Goal: Information Seeking & Learning: Check status

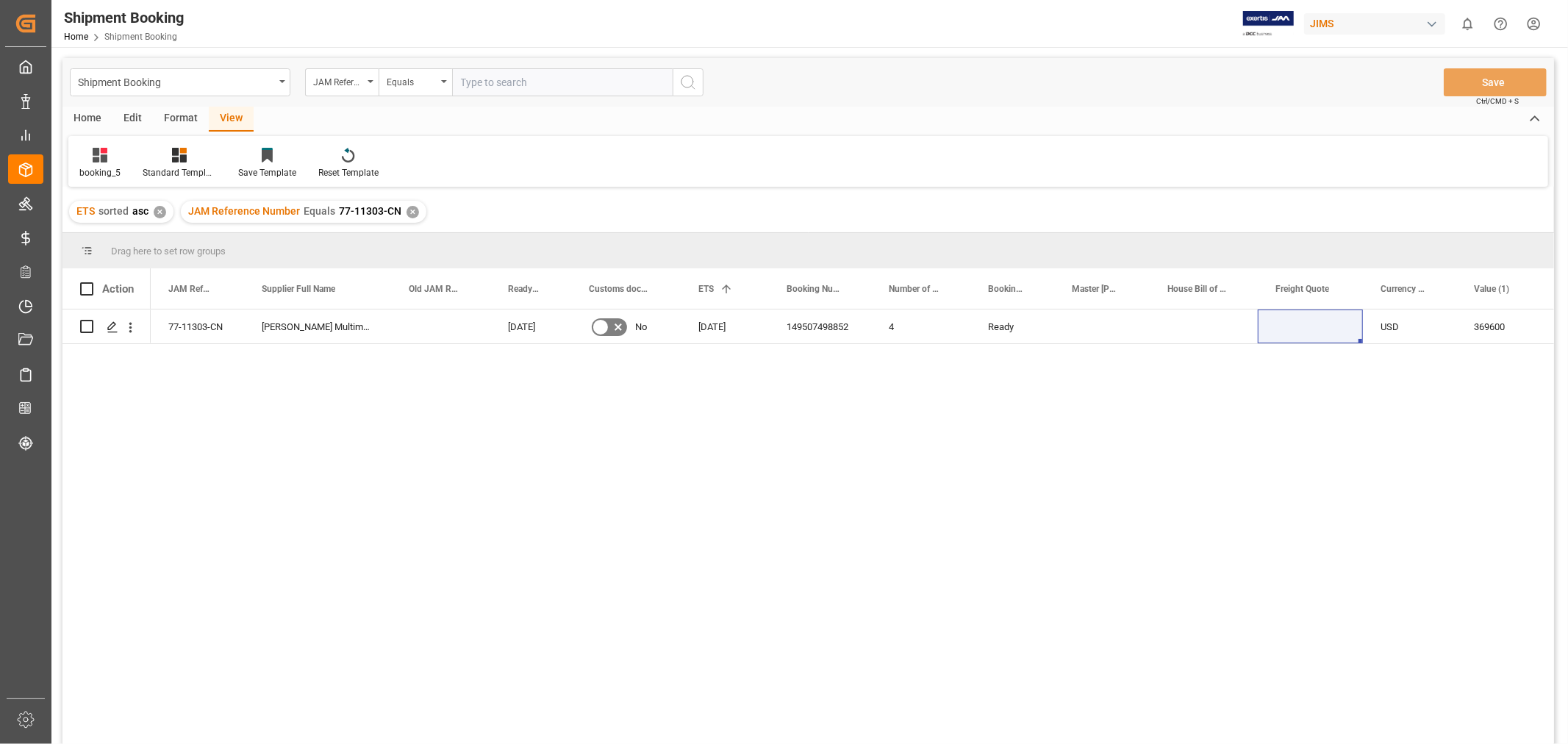
scroll to position [217, 0]
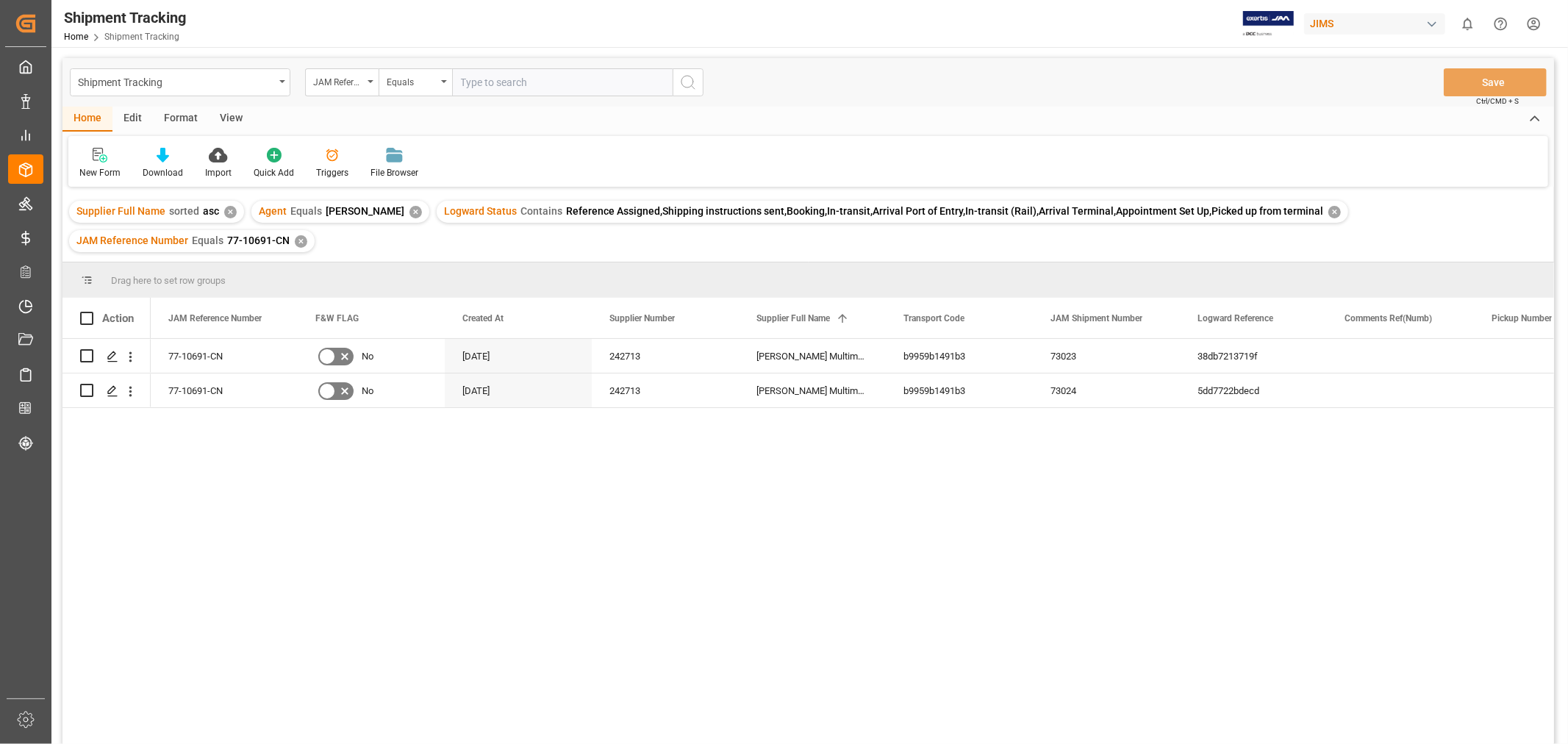
click at [494, 146] on div "New Form Download Import Quick Add Triggers File Browser" at bounding box center [808, 161] width 1480 height 51
click at [283, 80] on icon "open menu" at bounding box center [283, 82] width 6 height 3
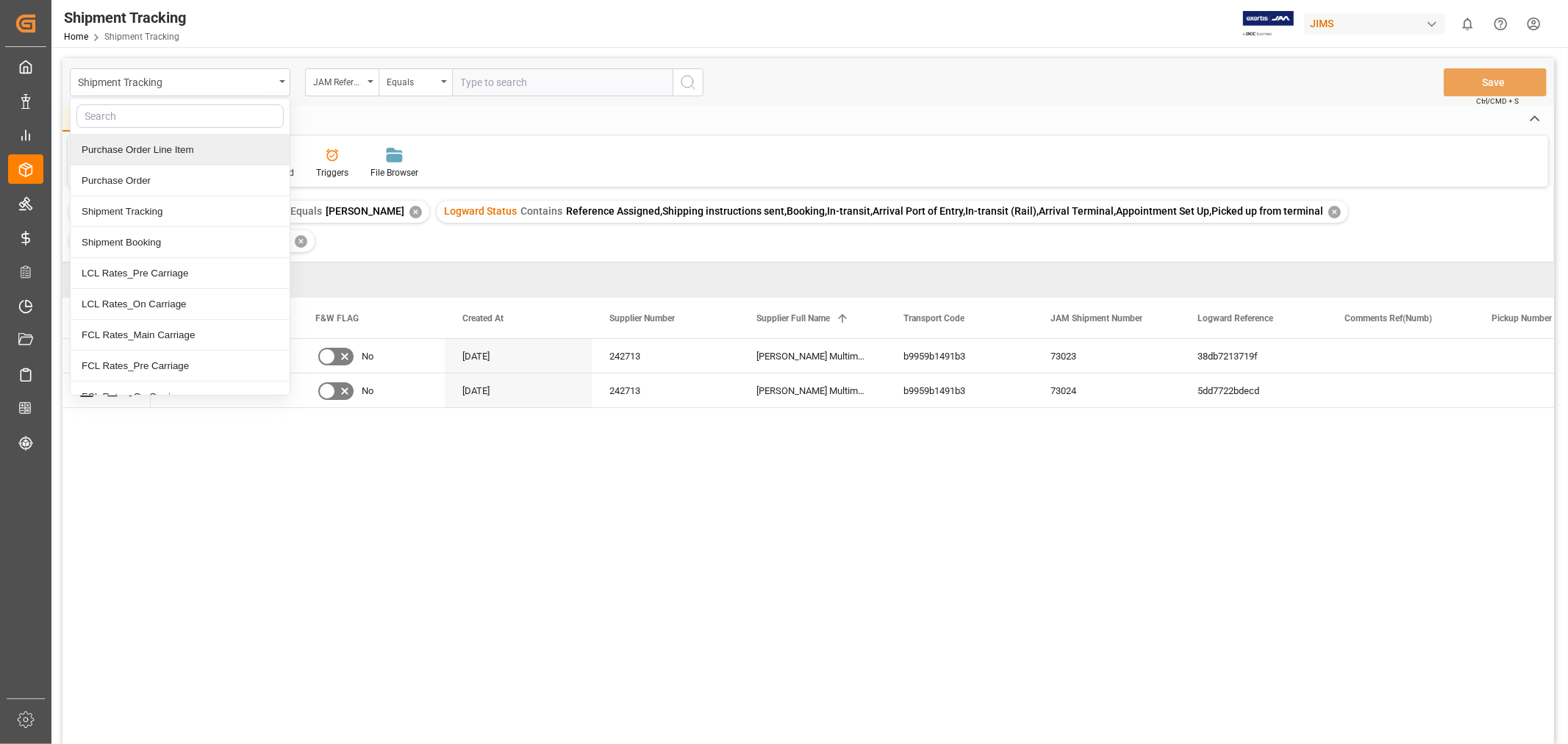
click at [193, 157] on div "Purchase Order Line Item" at bounding box center [180, 150] width 219 height 31
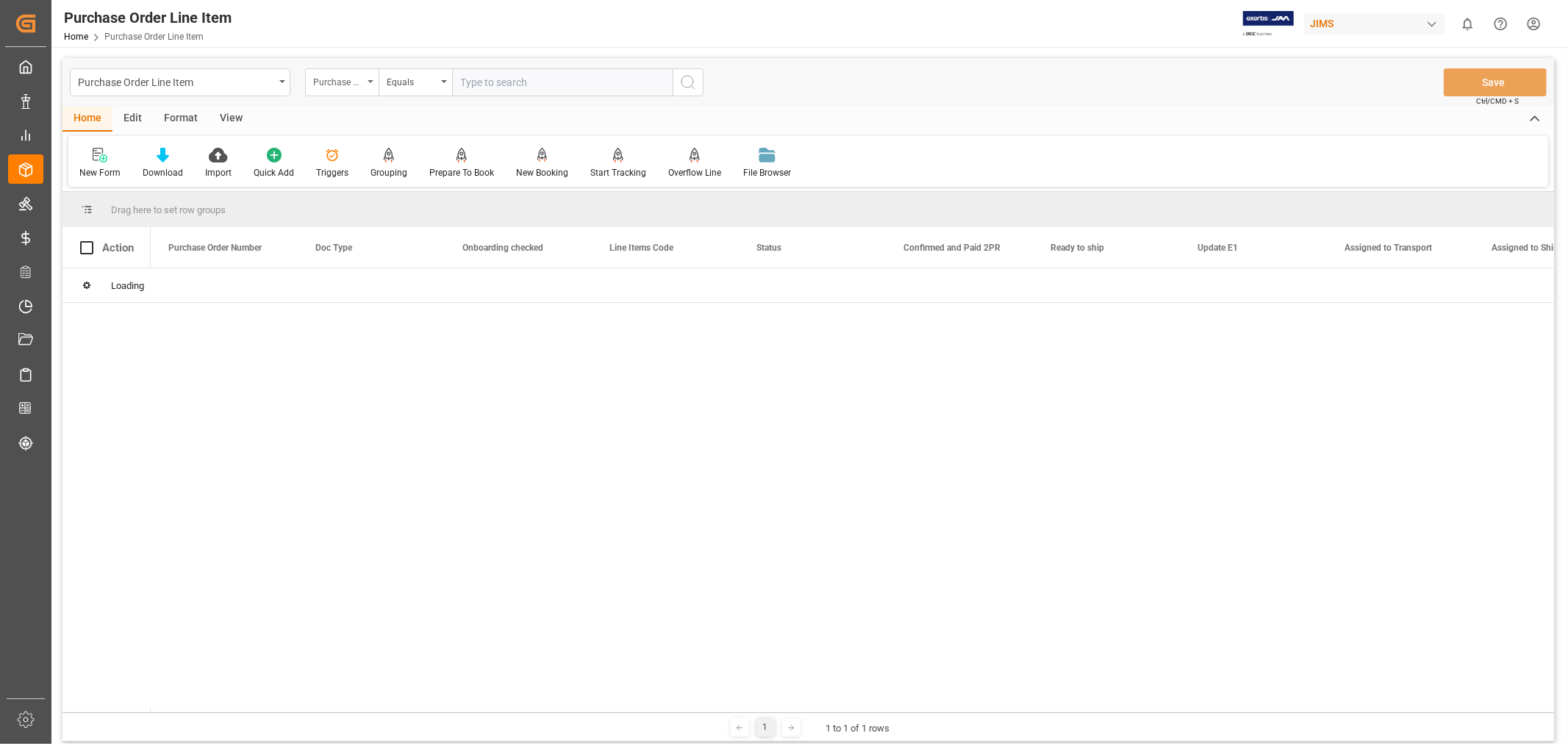
click at [361, 81] on div "Purchase Order Number" at bounding box center [338, 80] width 50 height 17
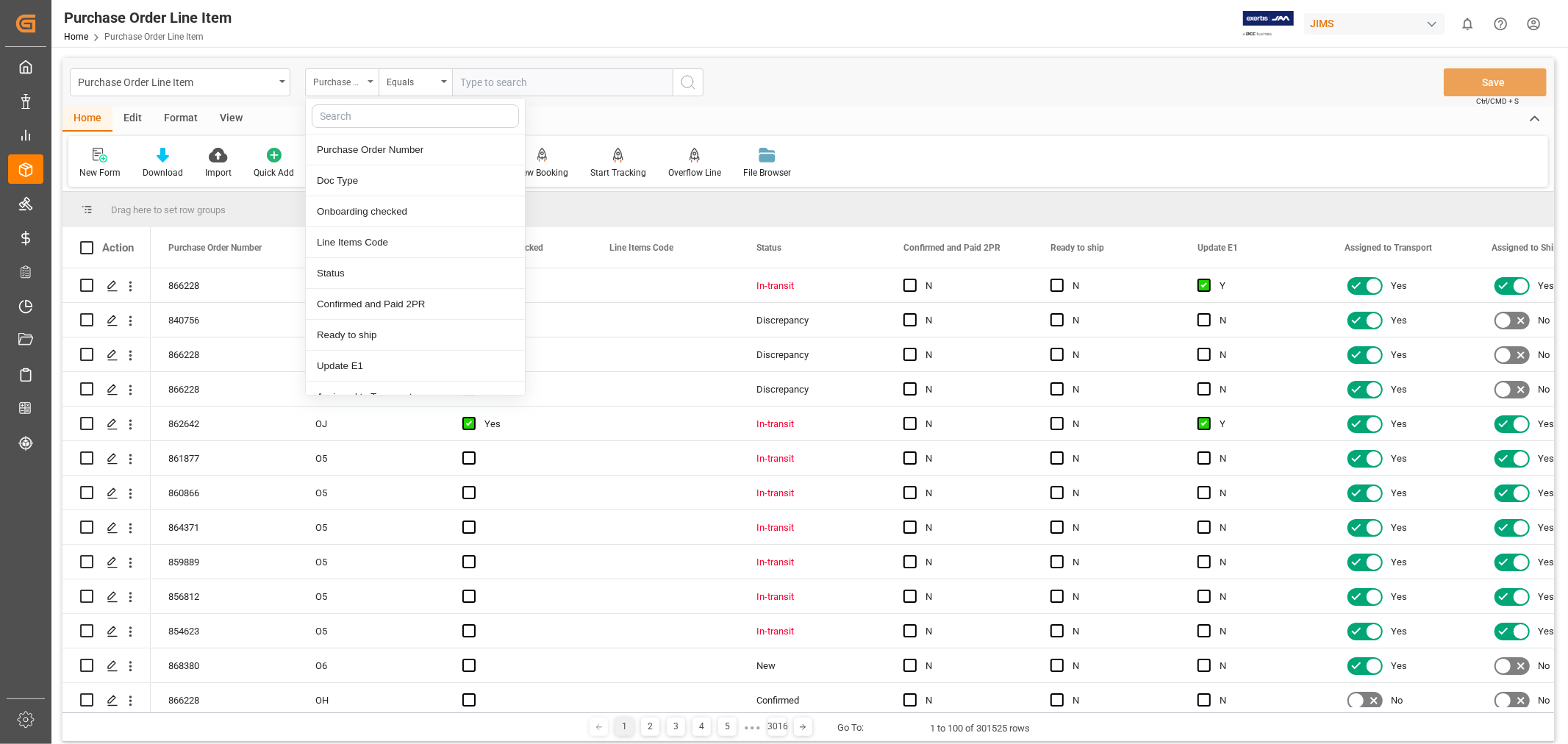
click at [372, 81] on icon "close menu" at bounding box center [370, 82] width 6 height 3
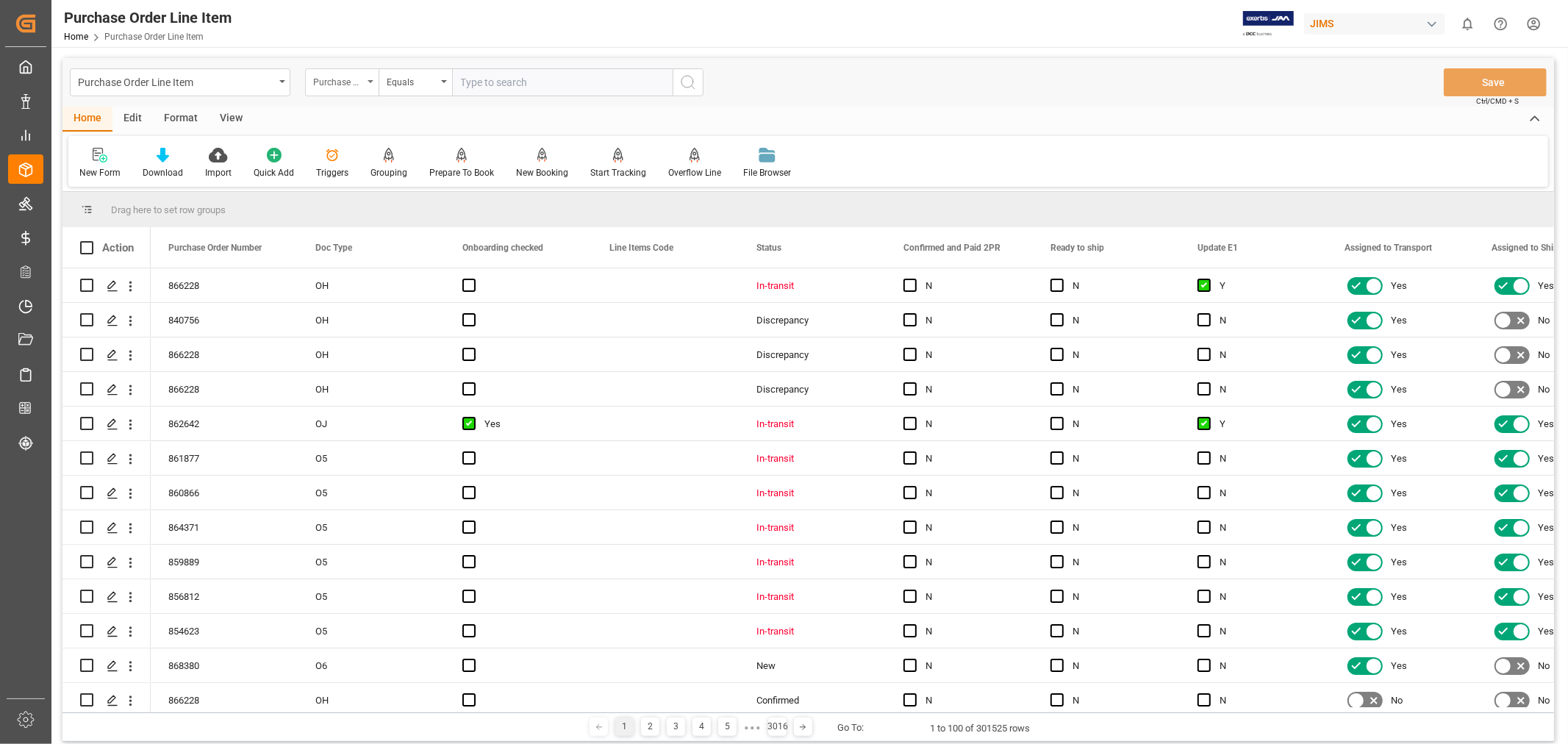
click at [368, 82] on icon "open menu" at bounding box center [370, 82] width 6 height 3
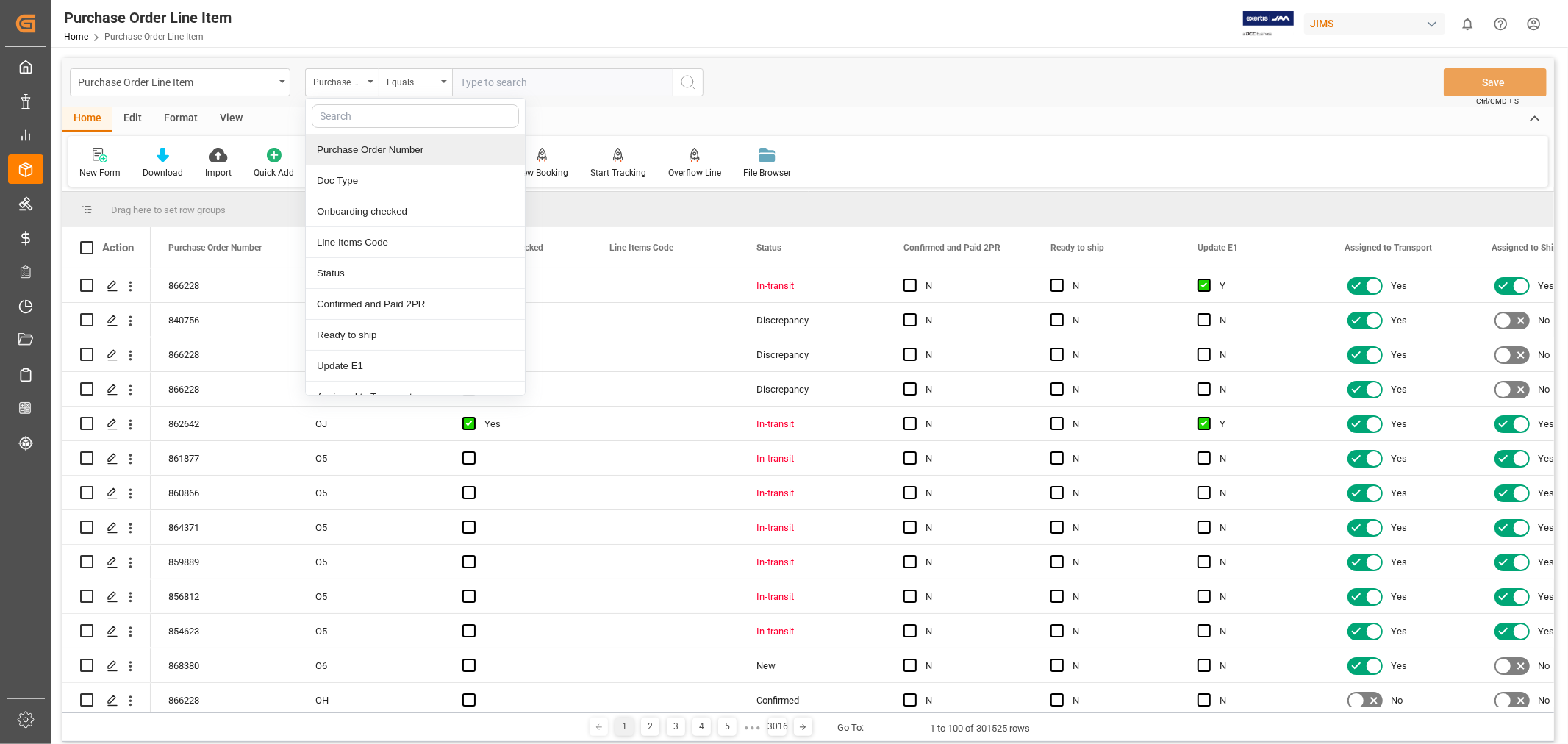
click at [361, 146] on div "Purchase Order Number" at bounding box center [415, 150] width 219 height 31
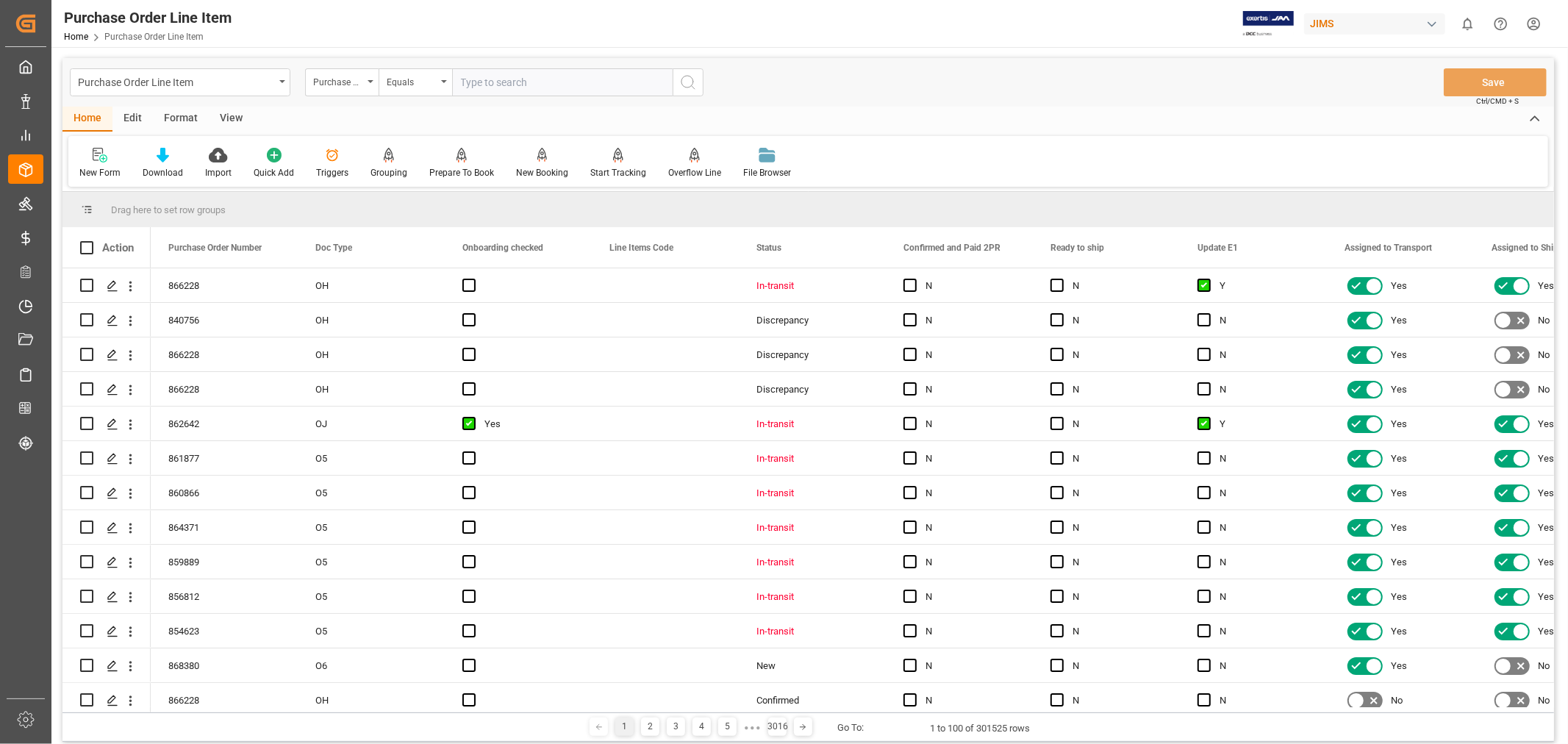
click at [477, 83] on input "text" at bounding box center [562, 83] width 221 height 28
type input "866806"
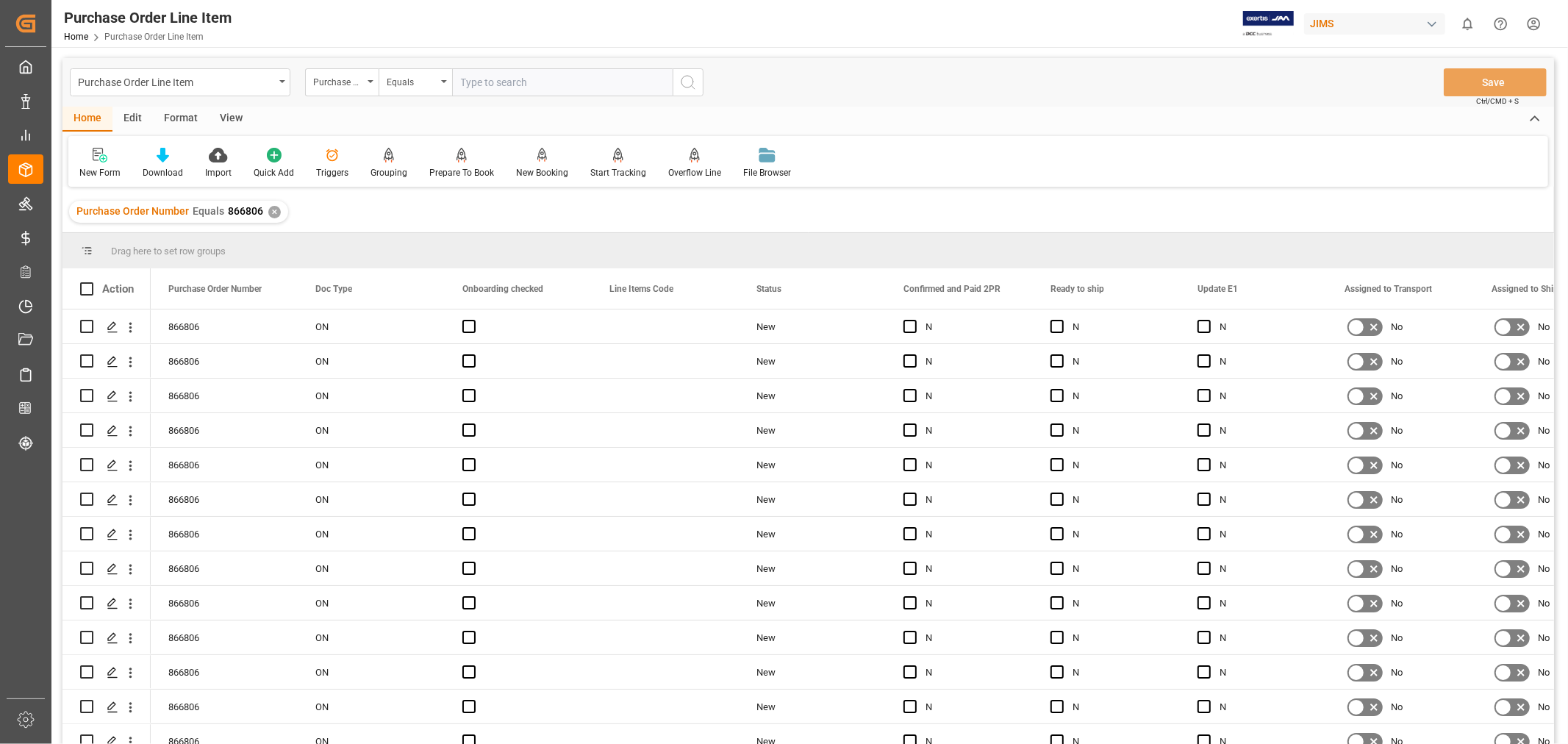
click at [236, 118] on div "View" at bounding box center [231, 119] width 45 height 25
click at [90, 158] on icon at bounding box center [94, 155] width 15 height 15
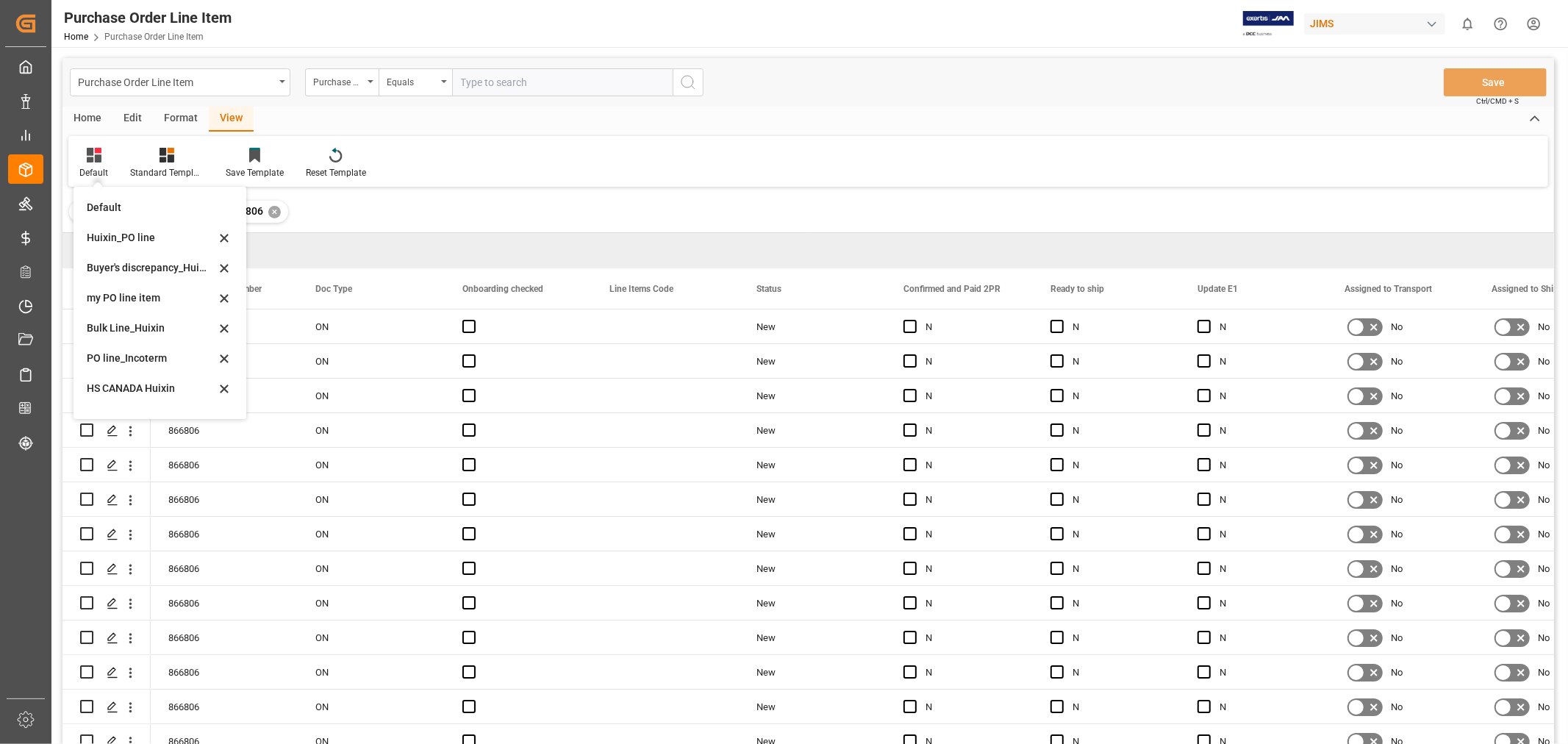
drag, startPoint x: 153, startPoint y: 265, endPoint x: 159, endPoint y: 252, distance: 14.3
click at [155, 265] on div "Buyer's discrepancy_Huixin" at bounding box center [151, 268] width 129 height 16
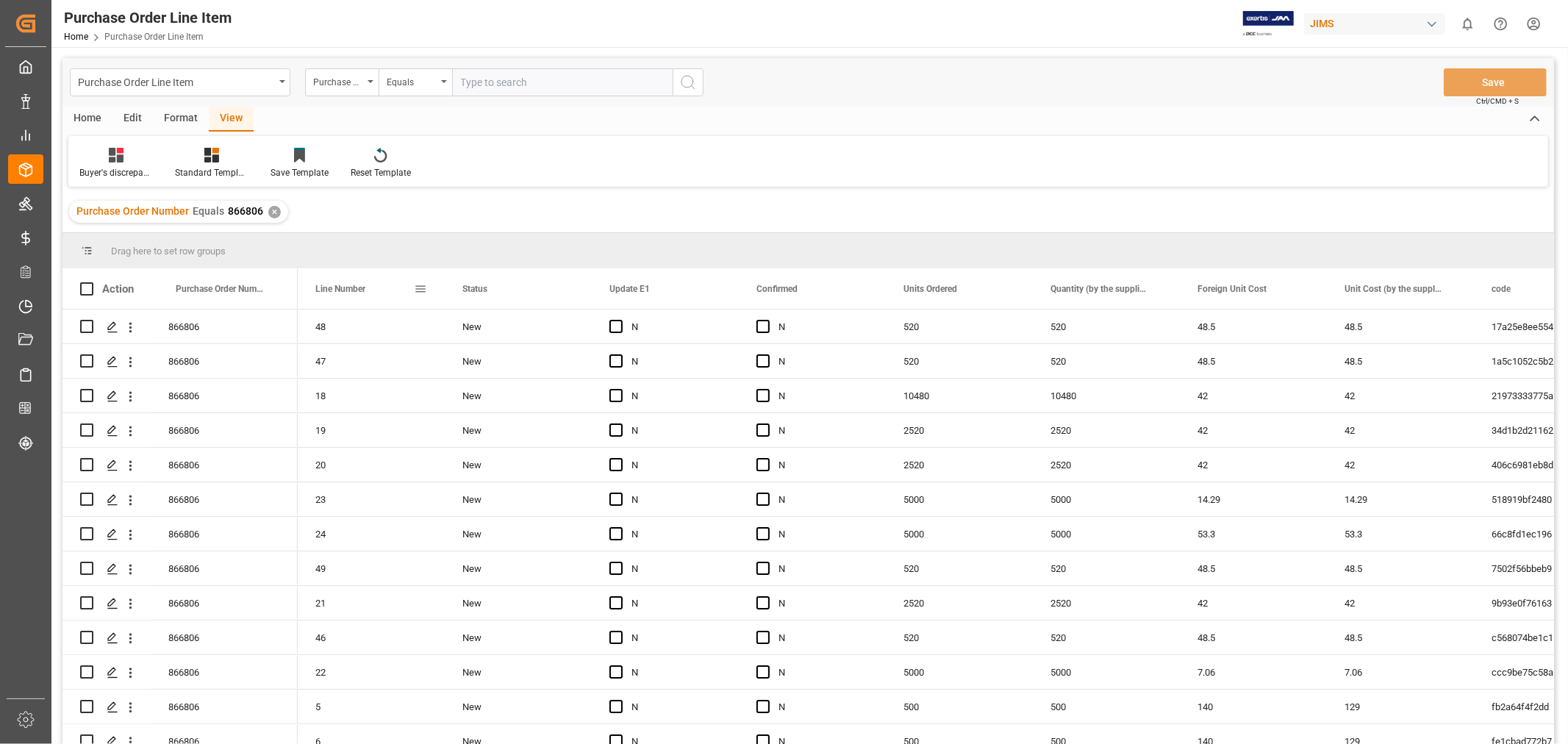
click at [332, 291] on span "Line Number" at bounding box center [340, 289] width 50 height 10
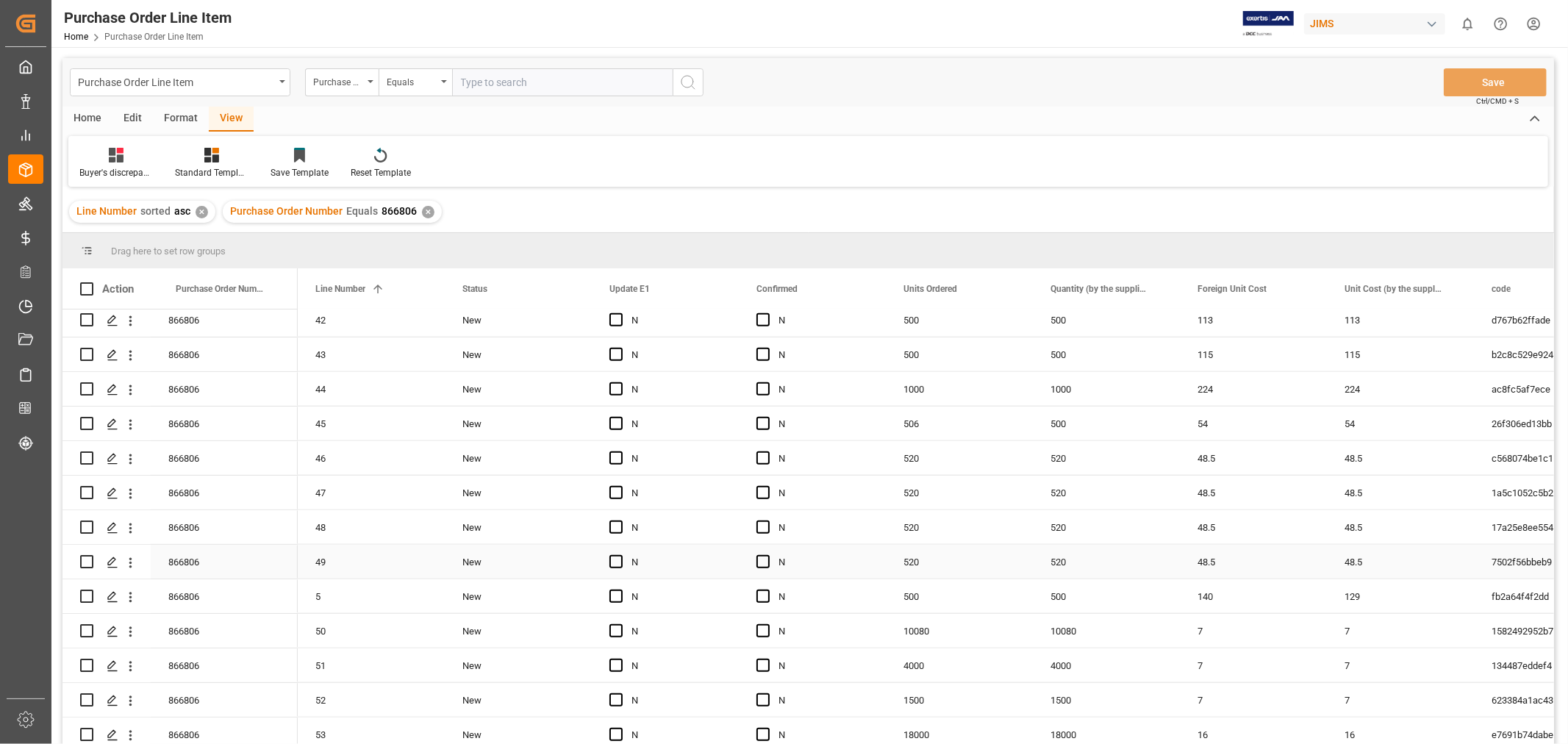
scroll to position [1224, 0]
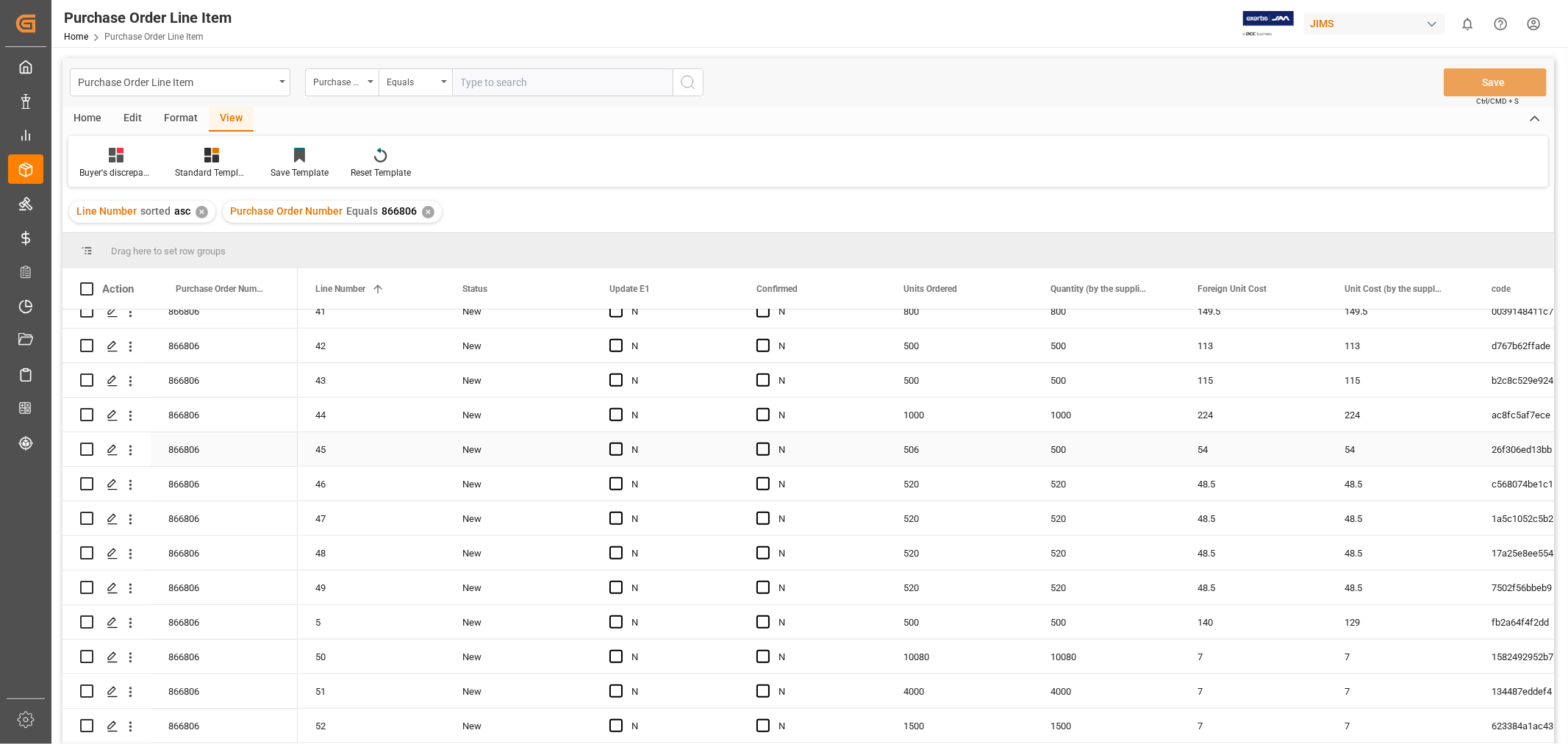
click at [1068, 454] on div "500" at bounding box center [1106, 448] width 147 height 33
drag, startPoint x: 1069, startPoint y: 456, endPoint x: 1047, endPoint y: 450, distance: 22.8
click at [1047, 450] on input "500" at bounding box center [1106, 458] width 123 height 28
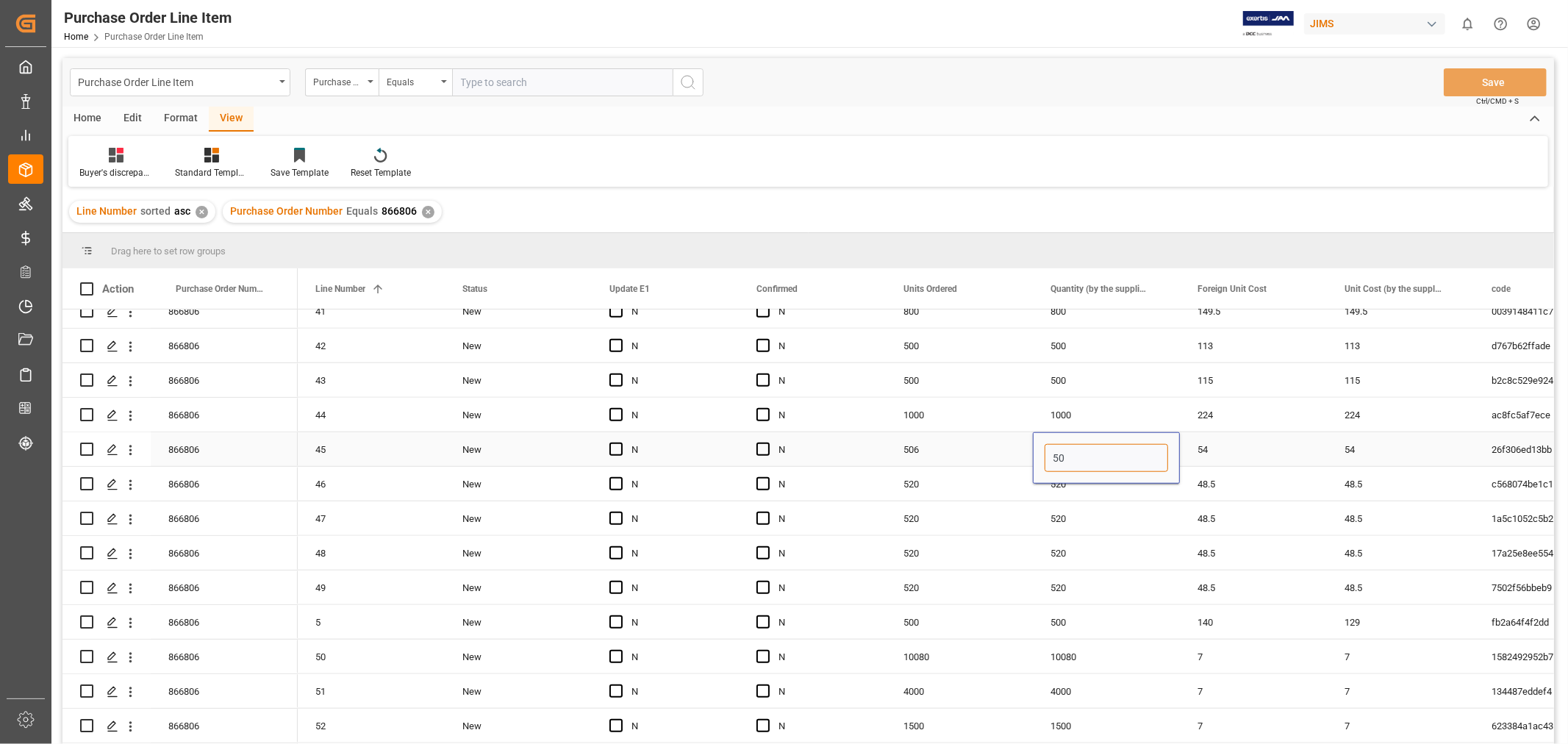
type input "506"
click at [1255, 450] on div "54" at bounding box center [1254, 448] width 147 height 33
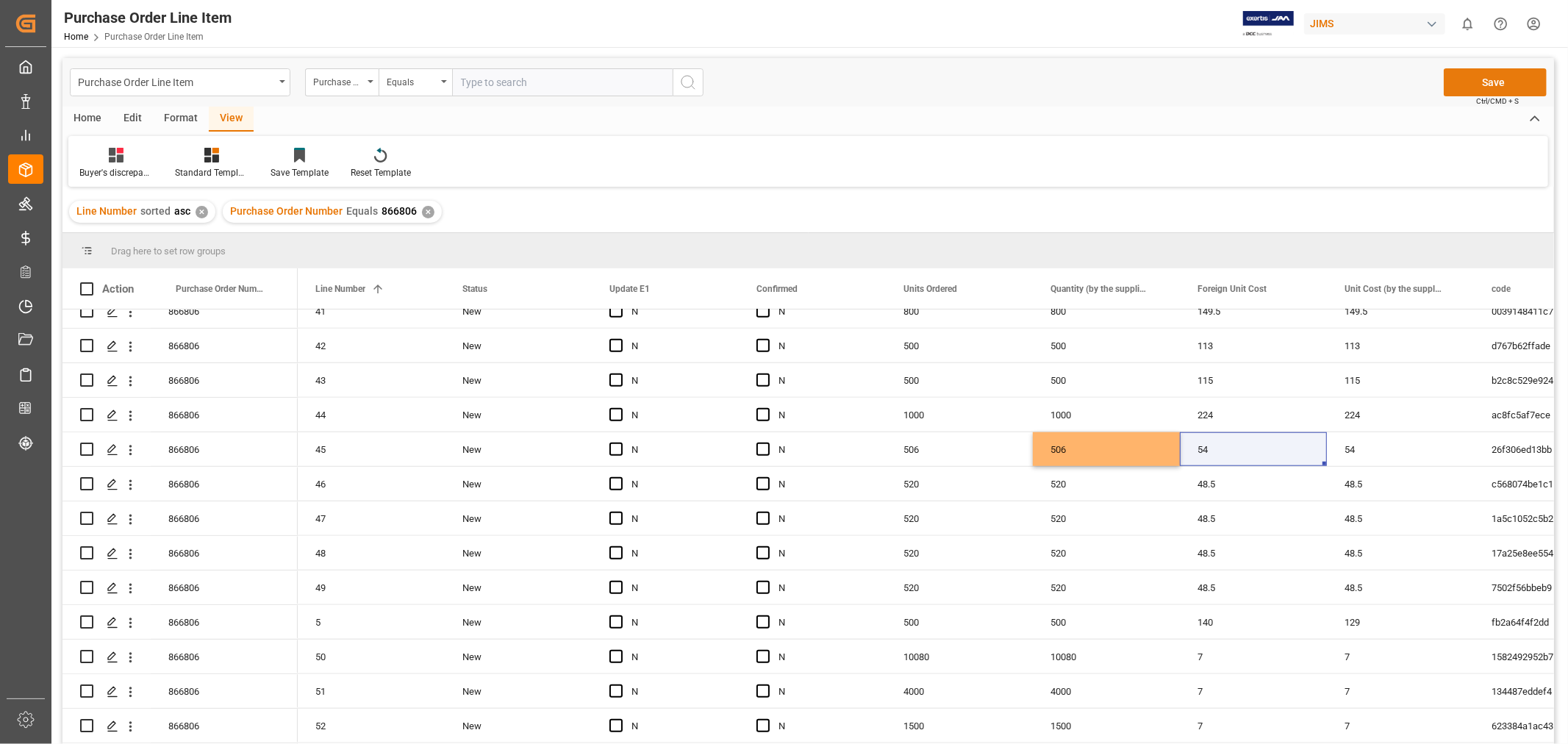
click at [1486, 85] on button "Save" at bounding box center [1495, 83] width 103 height 28
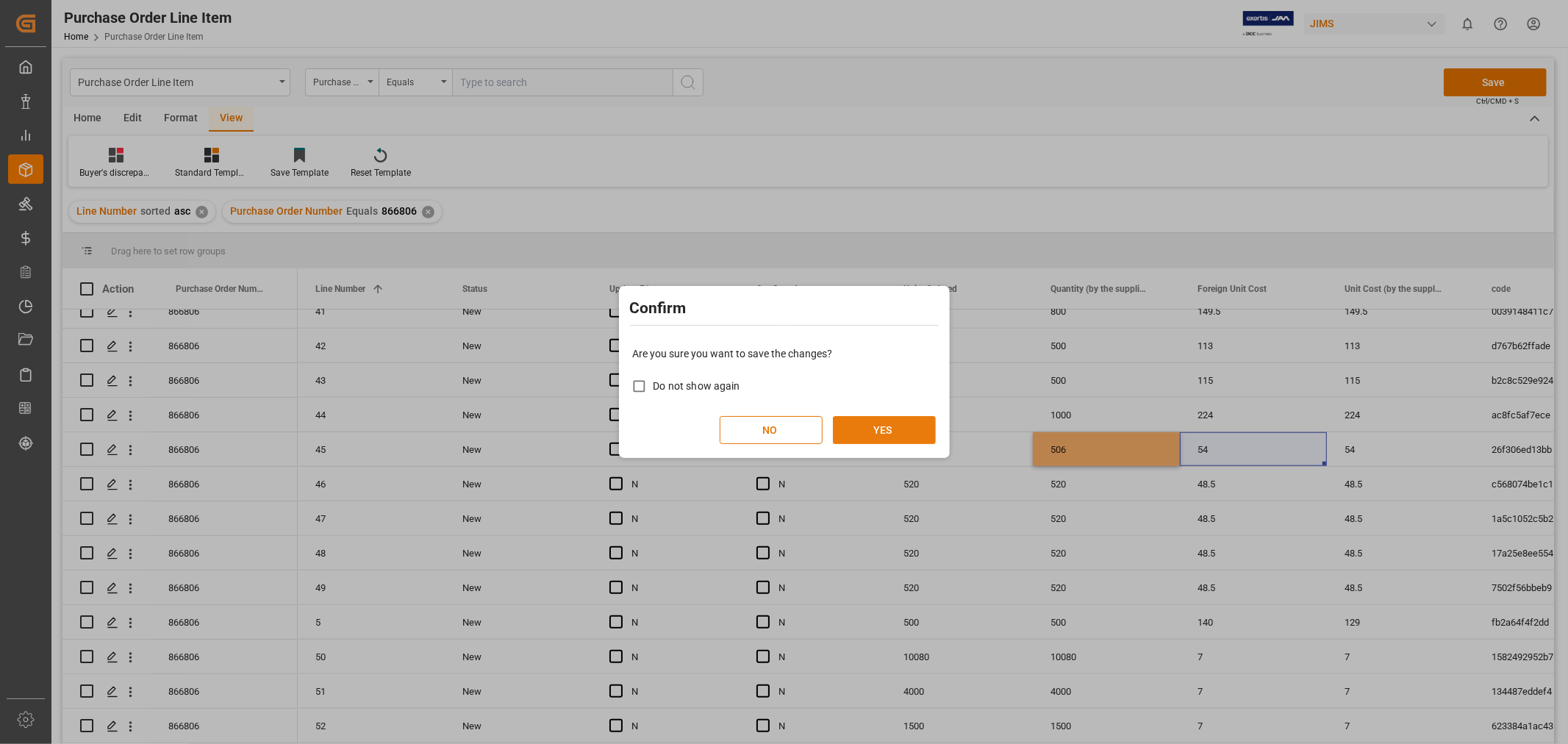
click at [869, 431] on button "YES" at bounding box center [884, 430] width 103 height 28
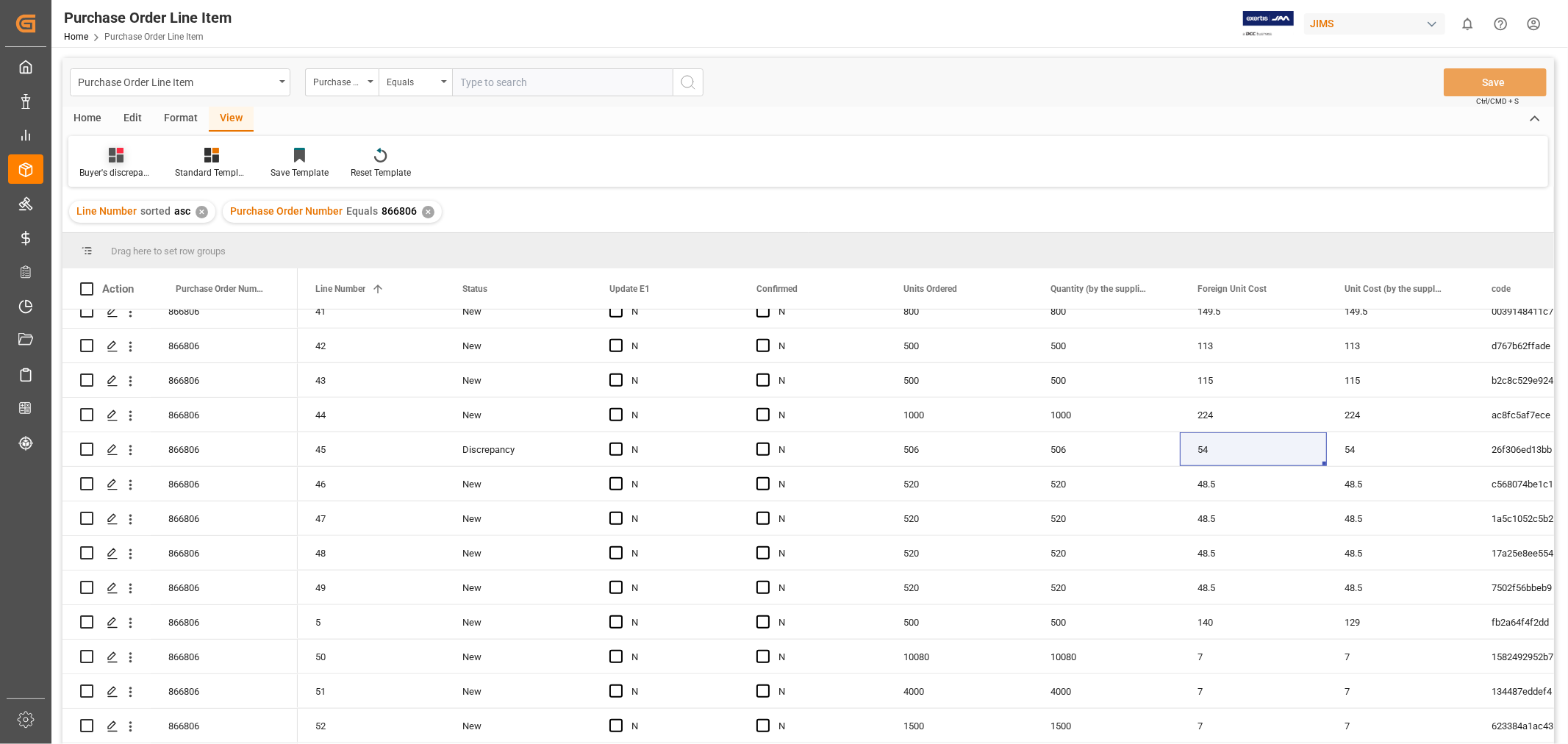
click at [116, 161] on icon at bounding box center [116, 155] width 15 height 15
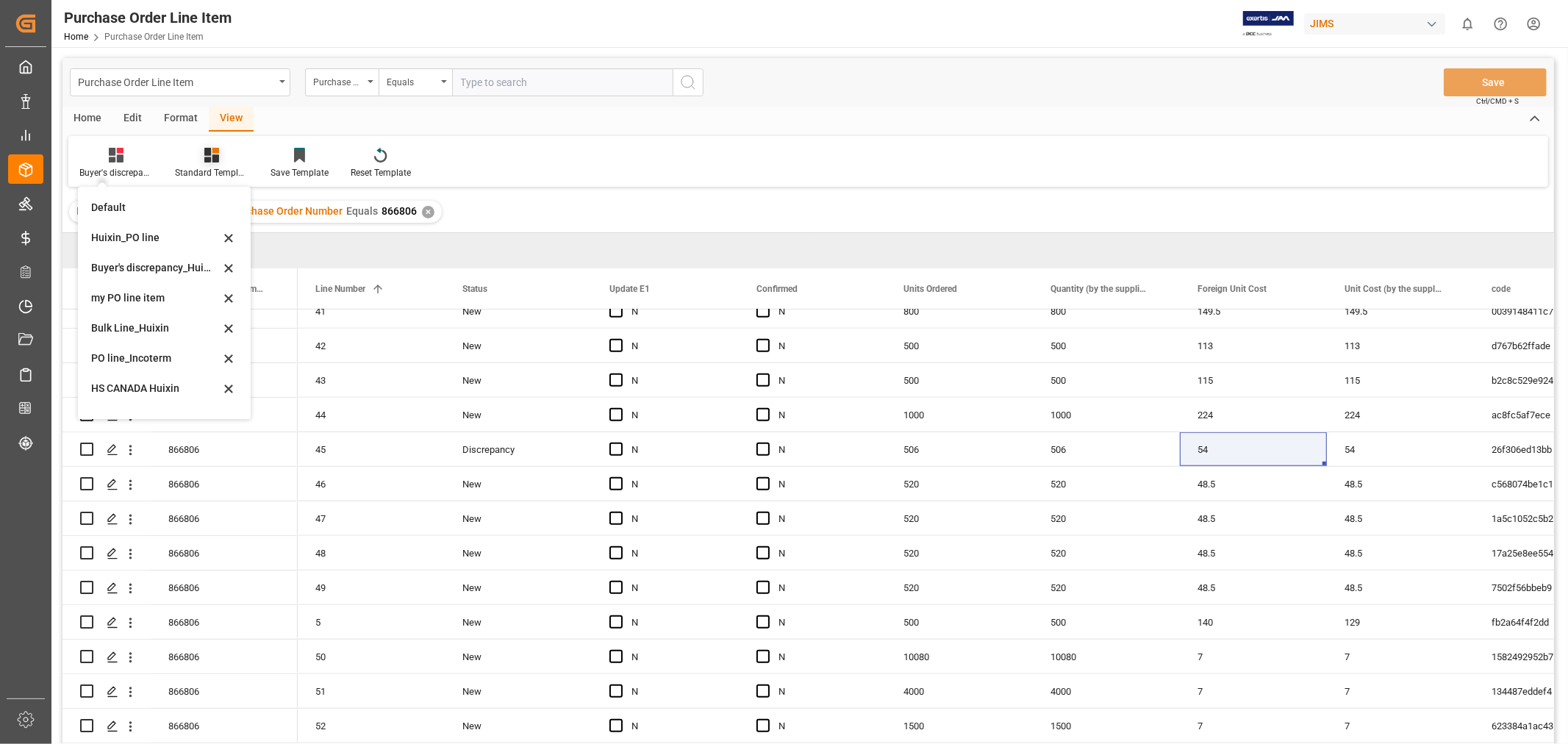
click at [210, 166] on div "Standard Templates" at bounding box center [211, 172] width 74 height 13
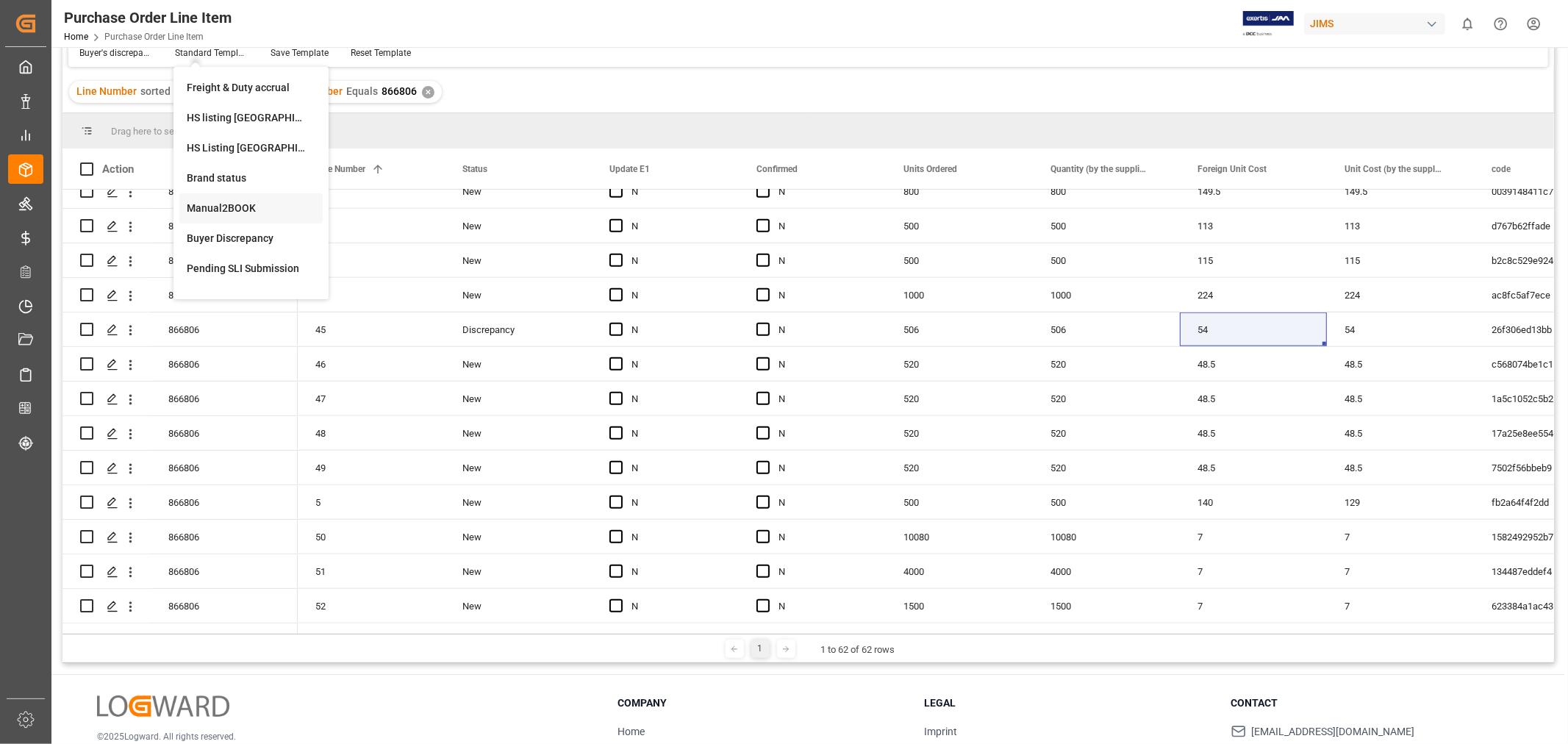
scroll to position [82, 0]
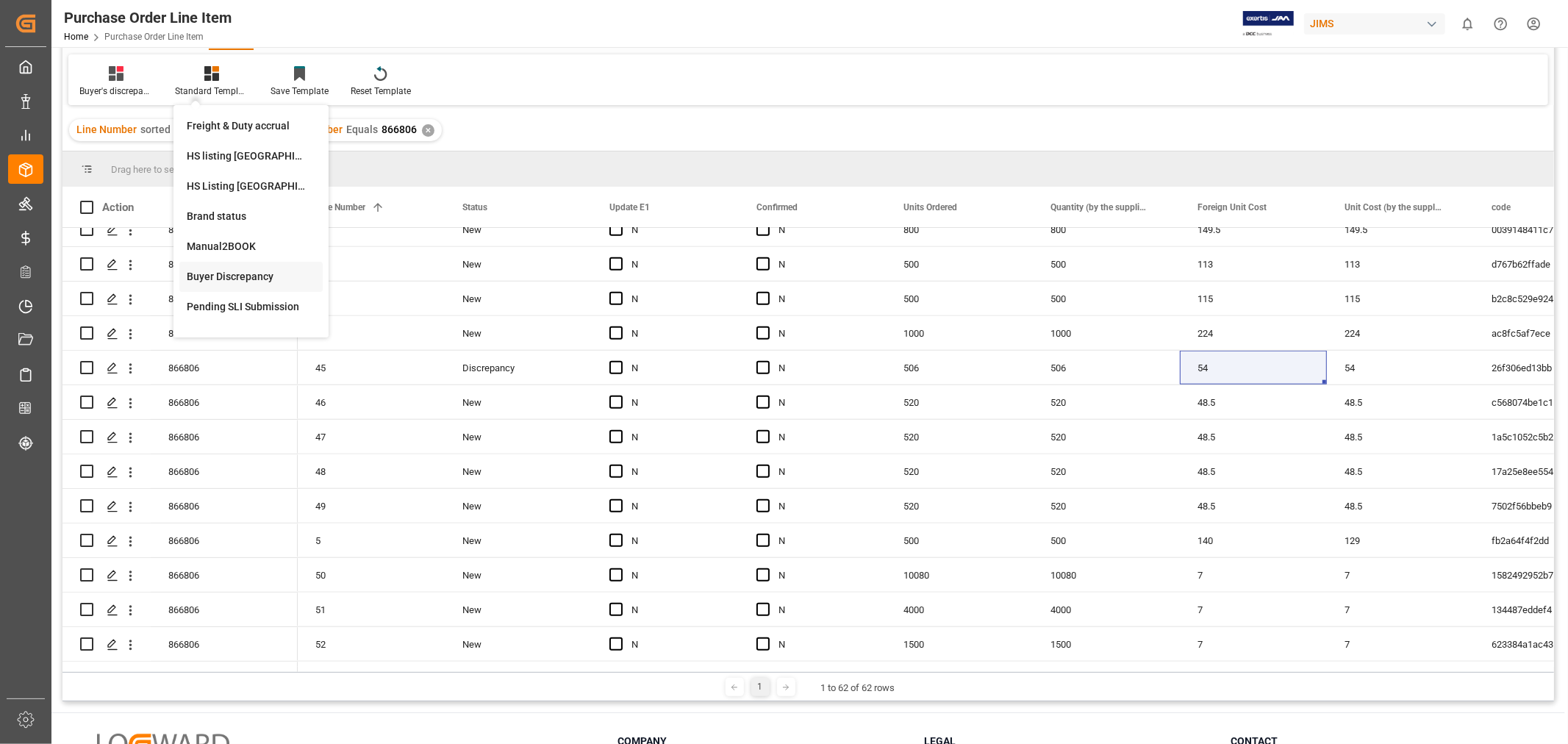
click at [250, 279] on div "Buyer Discrepancy" at bounding box center [251, 276] width 129 height 16
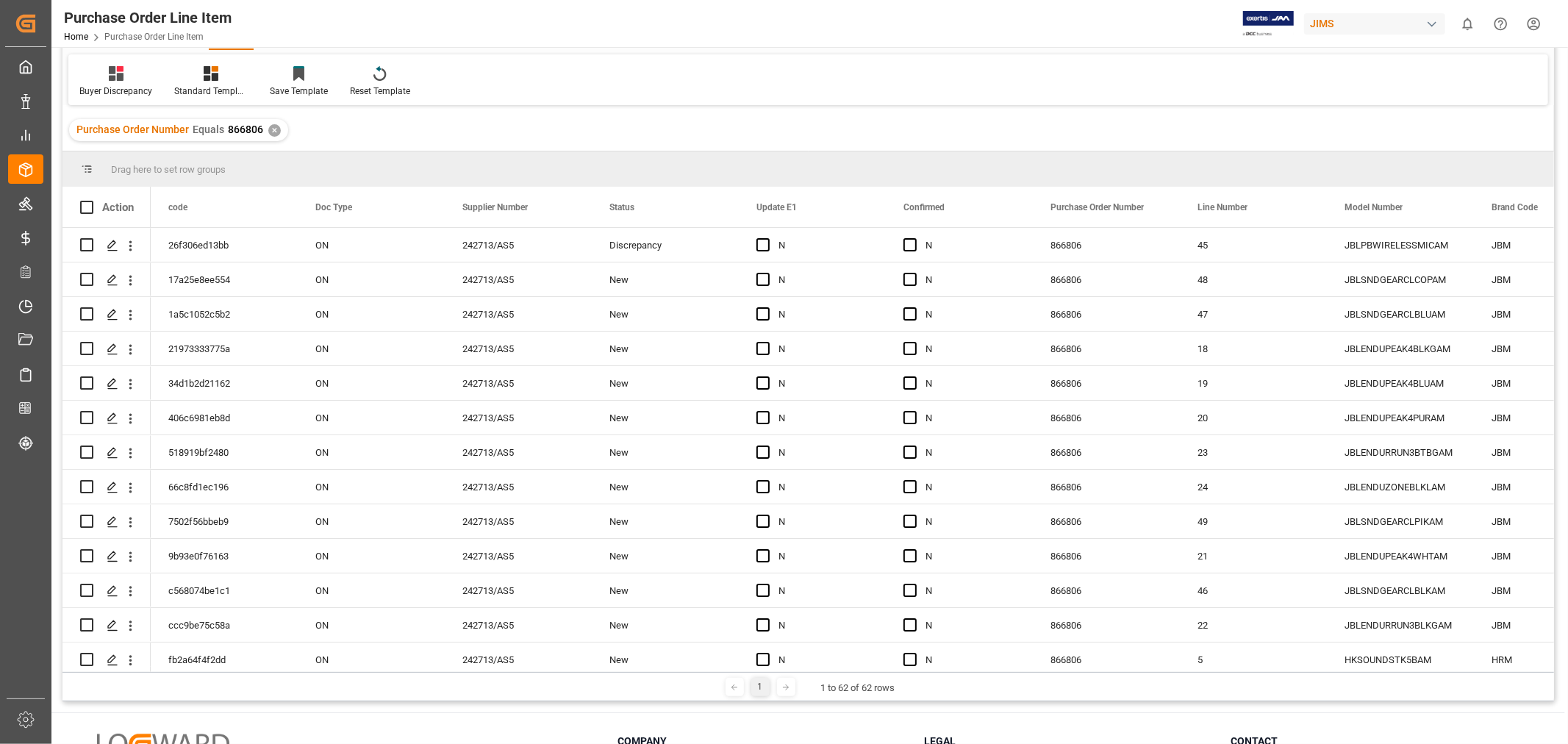
drag, startPoint x: 717, startPoint y: 202, endPoint x: 792, endPoint y: 125, distance: 107.5
click at [792, 125] on div "Purchase Order Number Equals 866806 ✕" at bounding box center [808, 129] width 1491 height 41
click at [670, 253] on div "Discrepancy" at bounding box center [665, 245] width 112 height 33
click at [767, 238] on span "Press SPACE to select this row." at bounding box center [763, 245] width 13 height 13
click at [767, 238] on input "Press SPACE to select this row." at bounding box center [767, 238] width 0 height 0
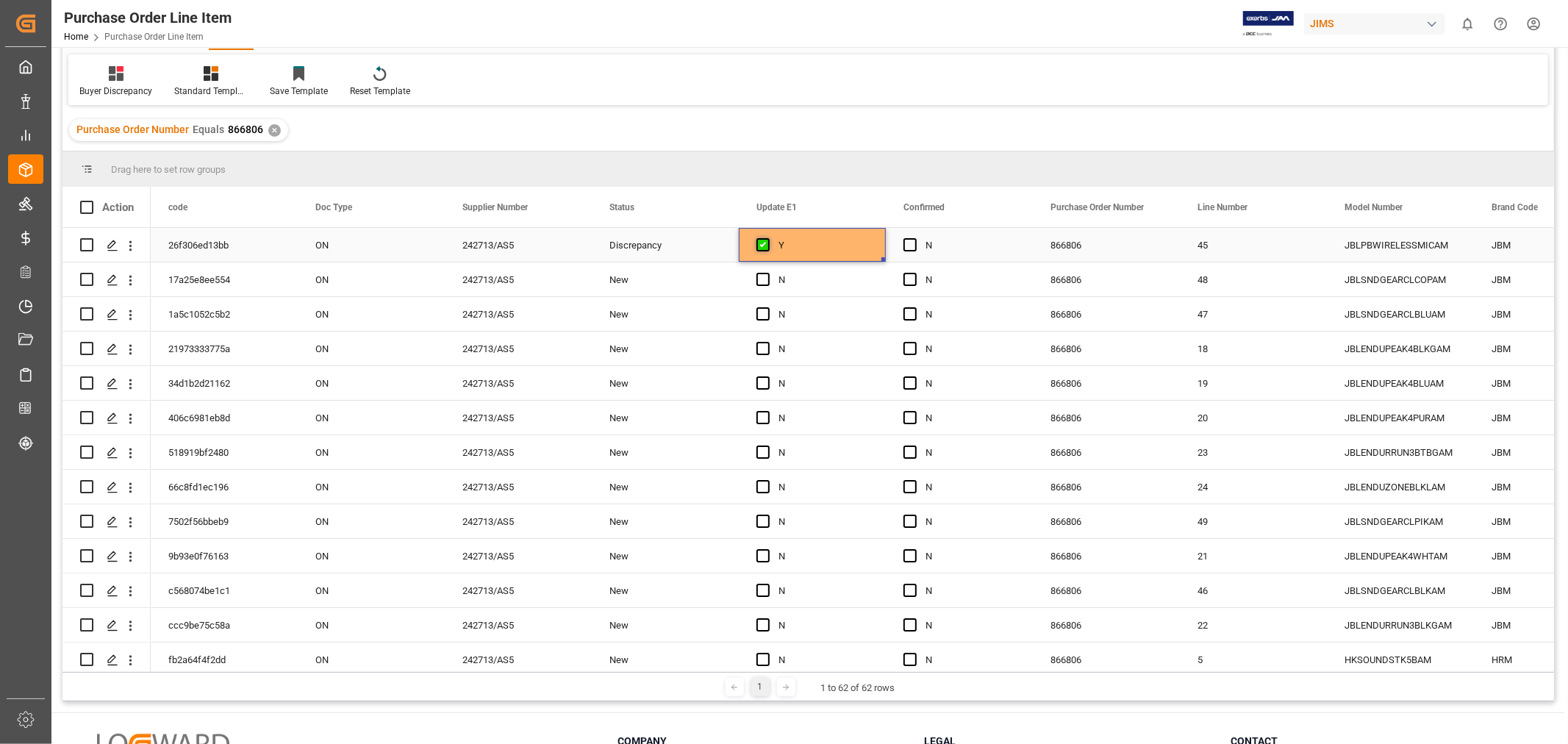
click at [761, 239] on span "Press SPACE to select this row." at bounding box center [763, 245] width 13 height 13
click at [767, 238] on input "Press SPACE to select this row." at bounding box center [767, 238] width 0 height 0
click at [910, 245] on span "Press SPACE to select this row." at bounding box center [910, 245] width 13 height 13
click at [914, 238] on input "Press SPACE to select this row." at bounding box center [914, 238] width 0 height 0
click at [994, 276] on div "N" at bounding box center [970, 279] width 90 height 33
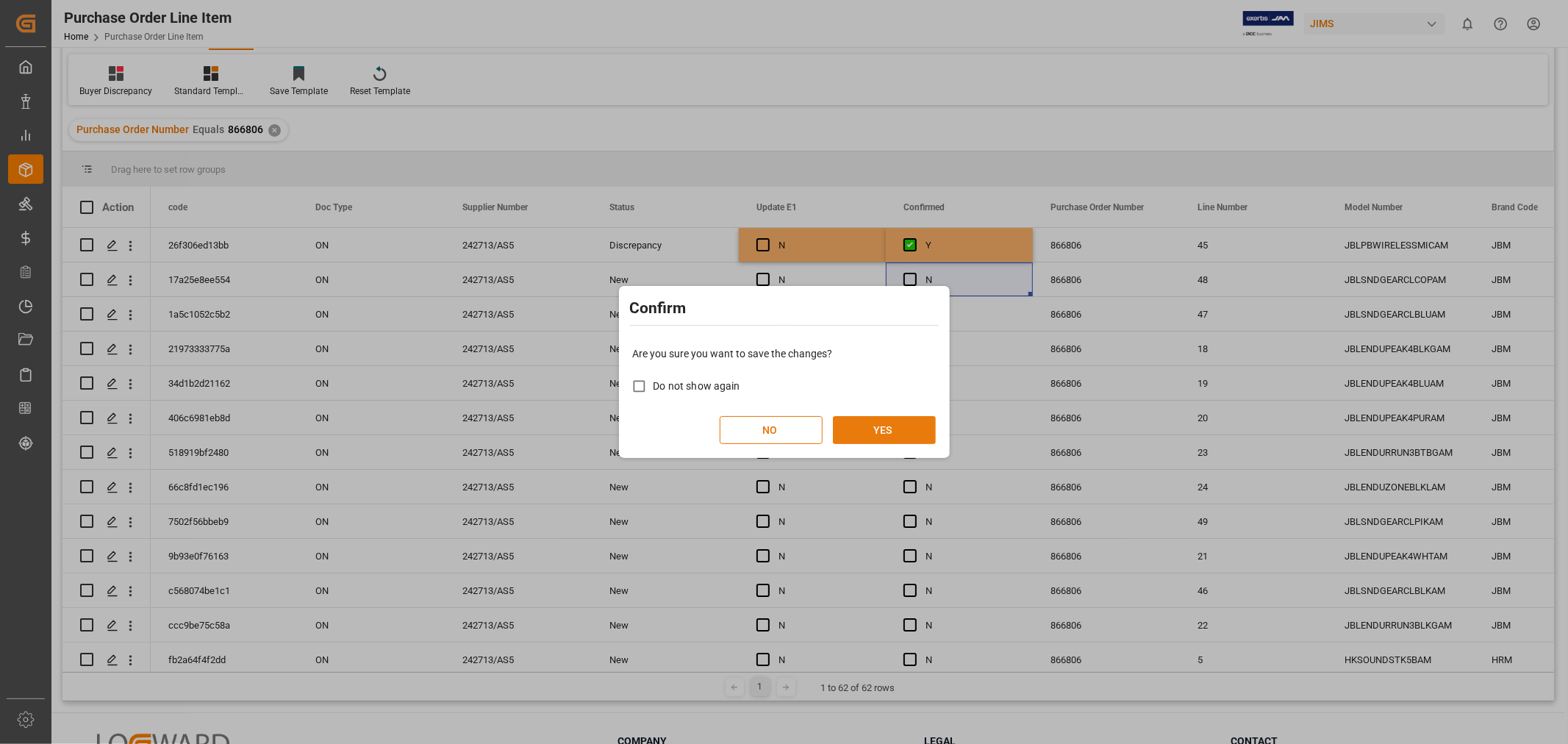
click at [878, 435] on button "YES" at bounding box center [884, 430] width 103 height 28
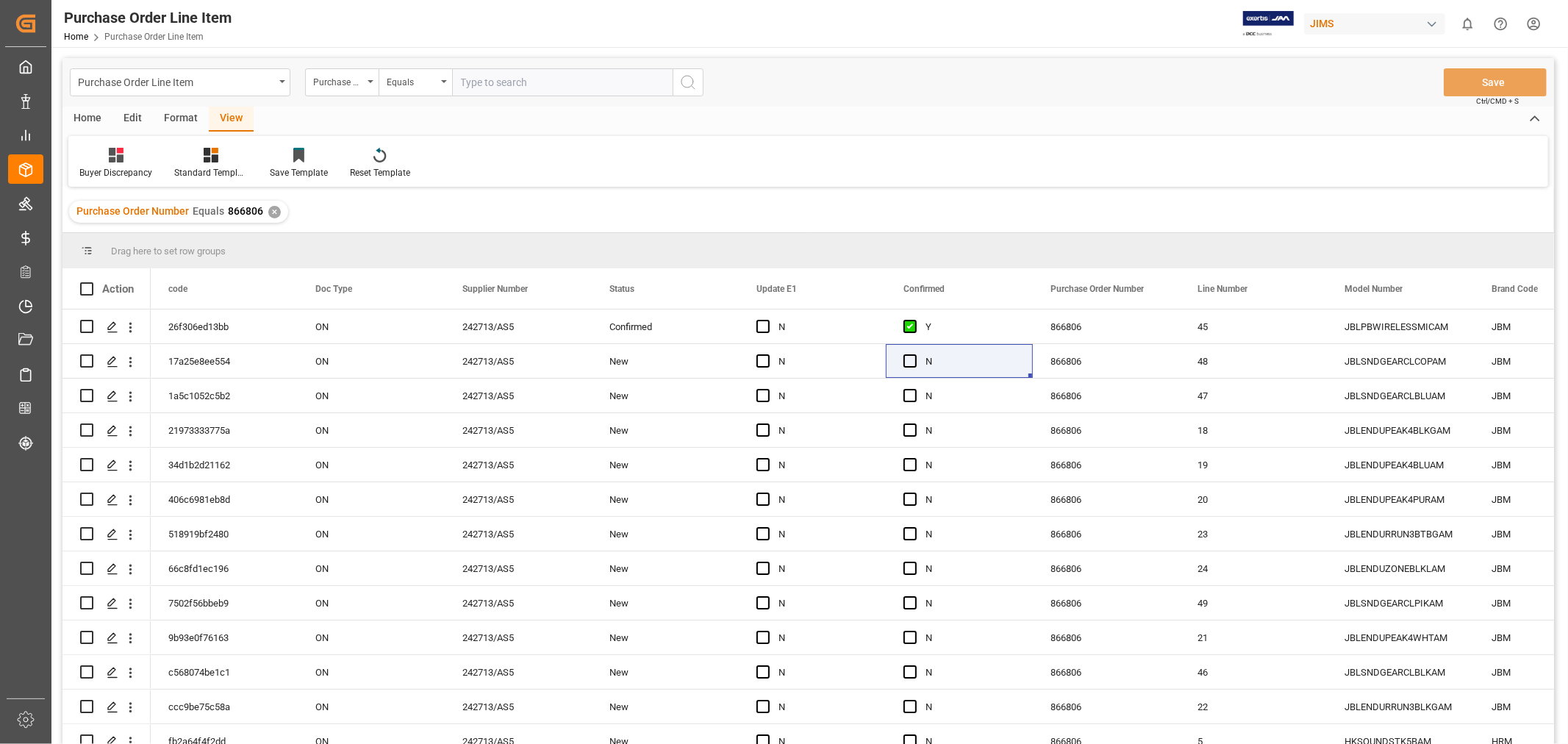
drag, startPoint x: 567, startPoint y: 289, endPoint x: 897, endPoint y: 190, distance: 344.5
click at [897, 191] on div "Purchase Order Number Equals 866806 ✕" at bounding box center [808, 211] width 1491 height 41
click at [865, 282] on span at bounding box center [862, 289] width 13 height 13
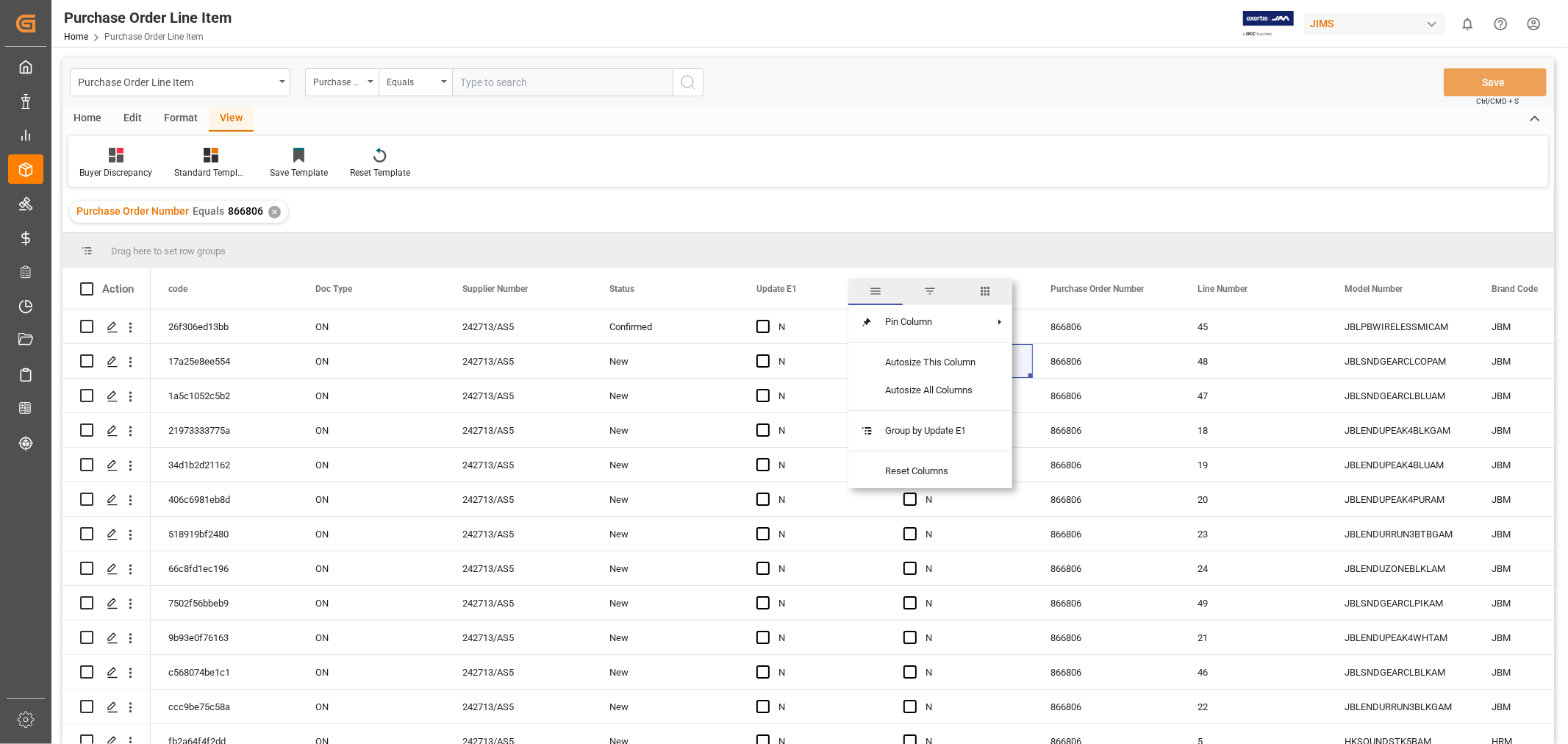
click at [988, 294] on span "columns" at bounding box center [985, 291] width 13 height 13
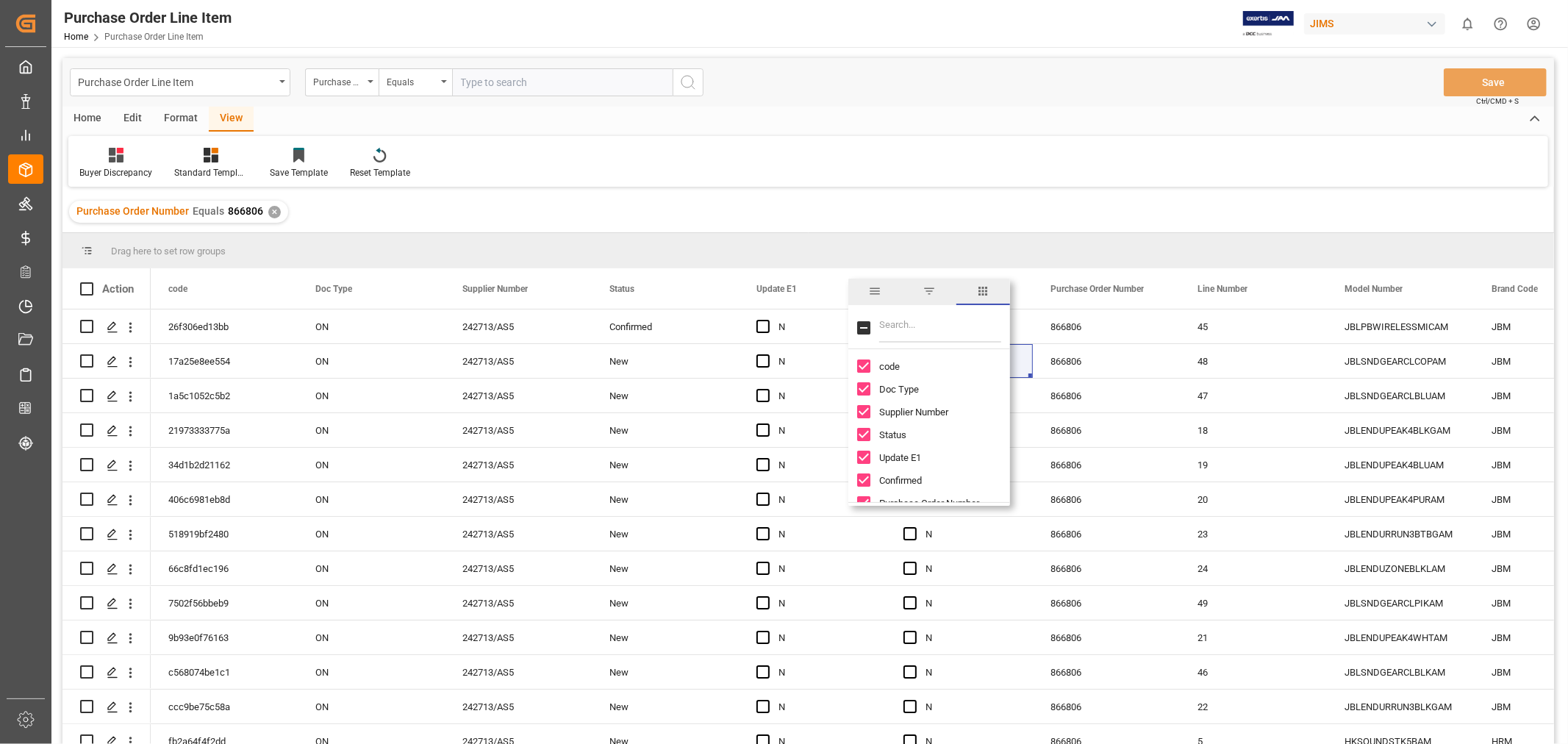
click at [899, 328] on input "Filter Columns Input" at bounding box center [940, 328] width 122 height 30
type input "r"
type input "inco"
checkbox input "true"
type input "inco"
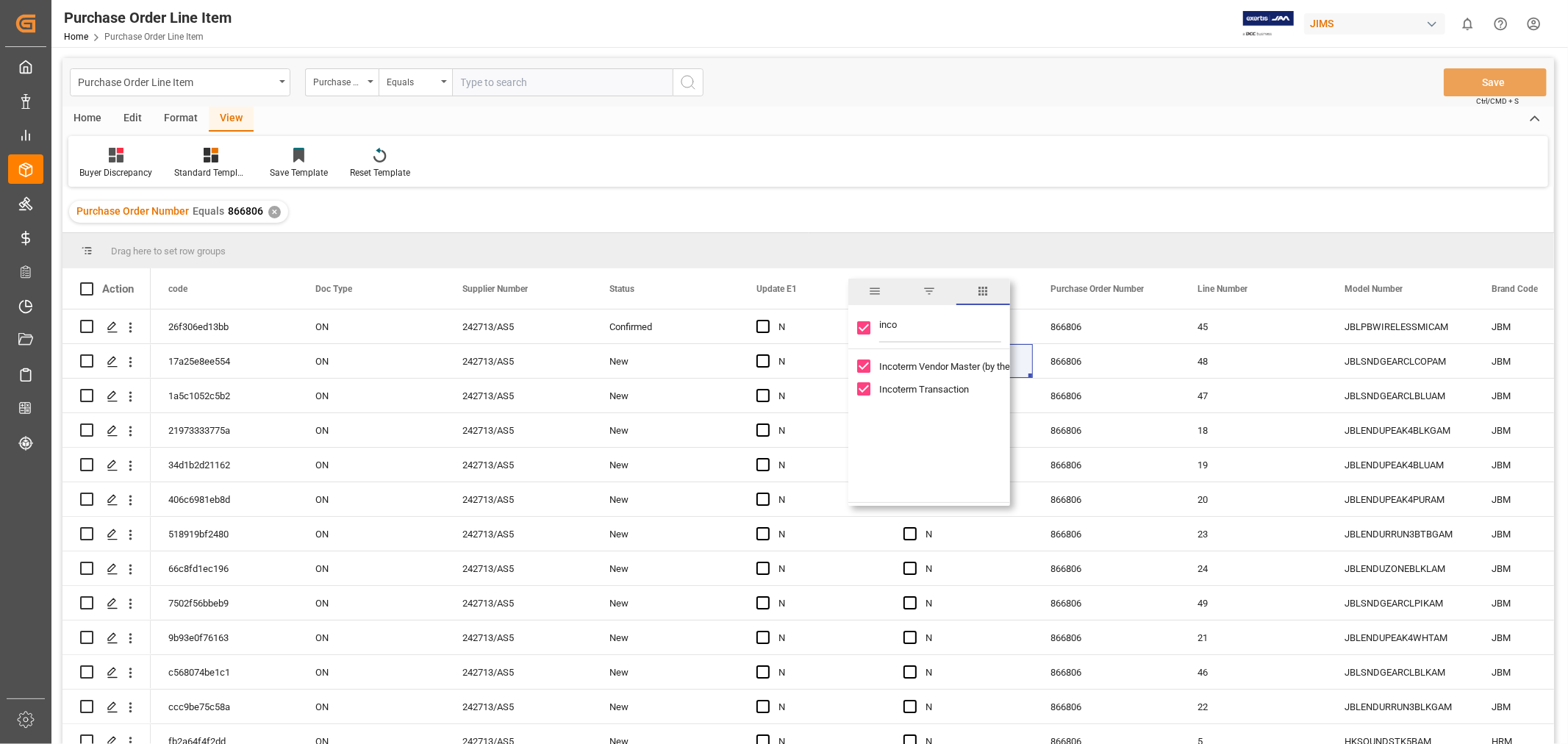
click at [862, 334] on input "Toggle Select All Columns" at bounding box center [864, 328] width 13 height 13
checkbox input "false"
click at [913, 331] on input "inco" at bounding box center [940, 328] width 122 height 30
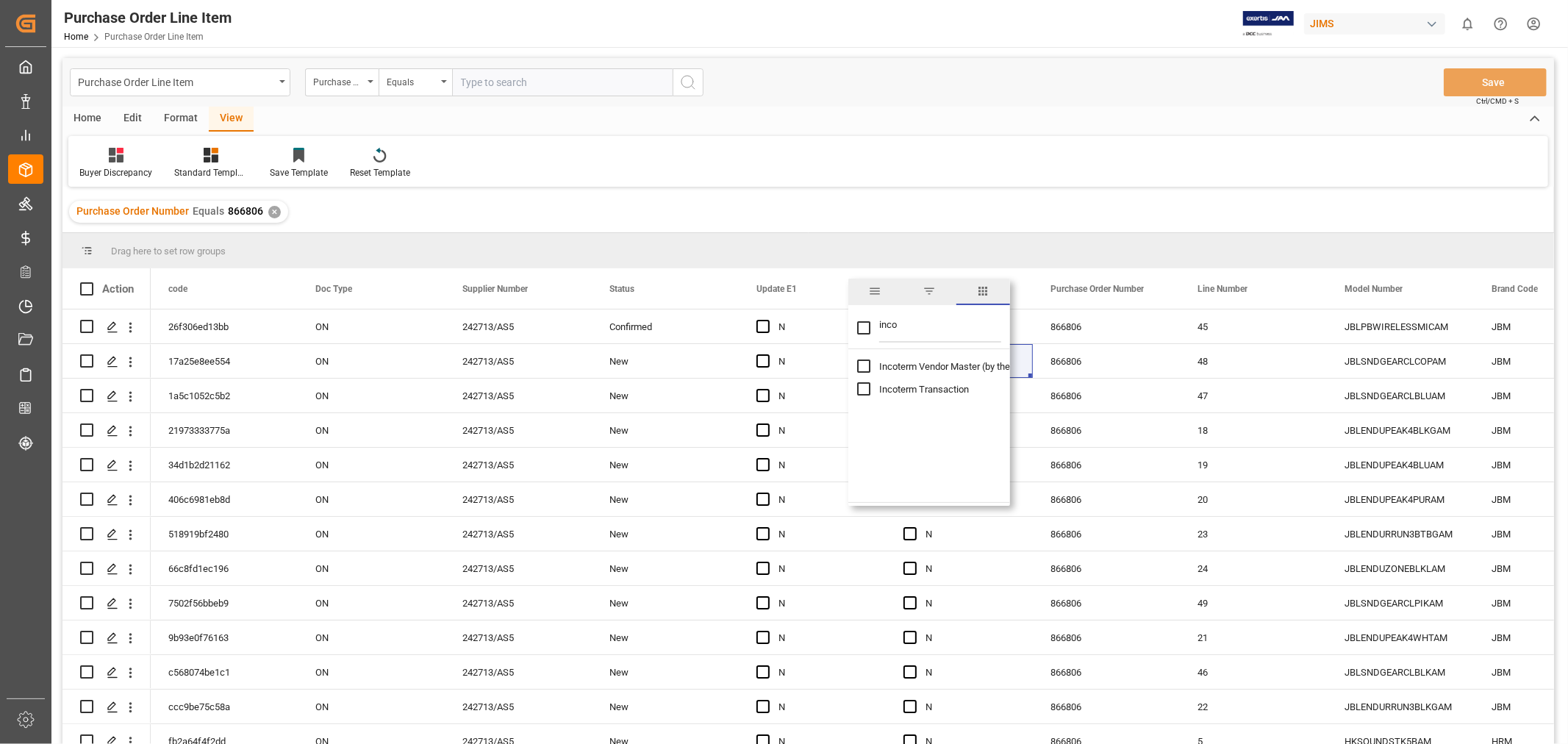
click at [981, 294] on span "columns" at bounding box center [983, 291] width 13 height 13
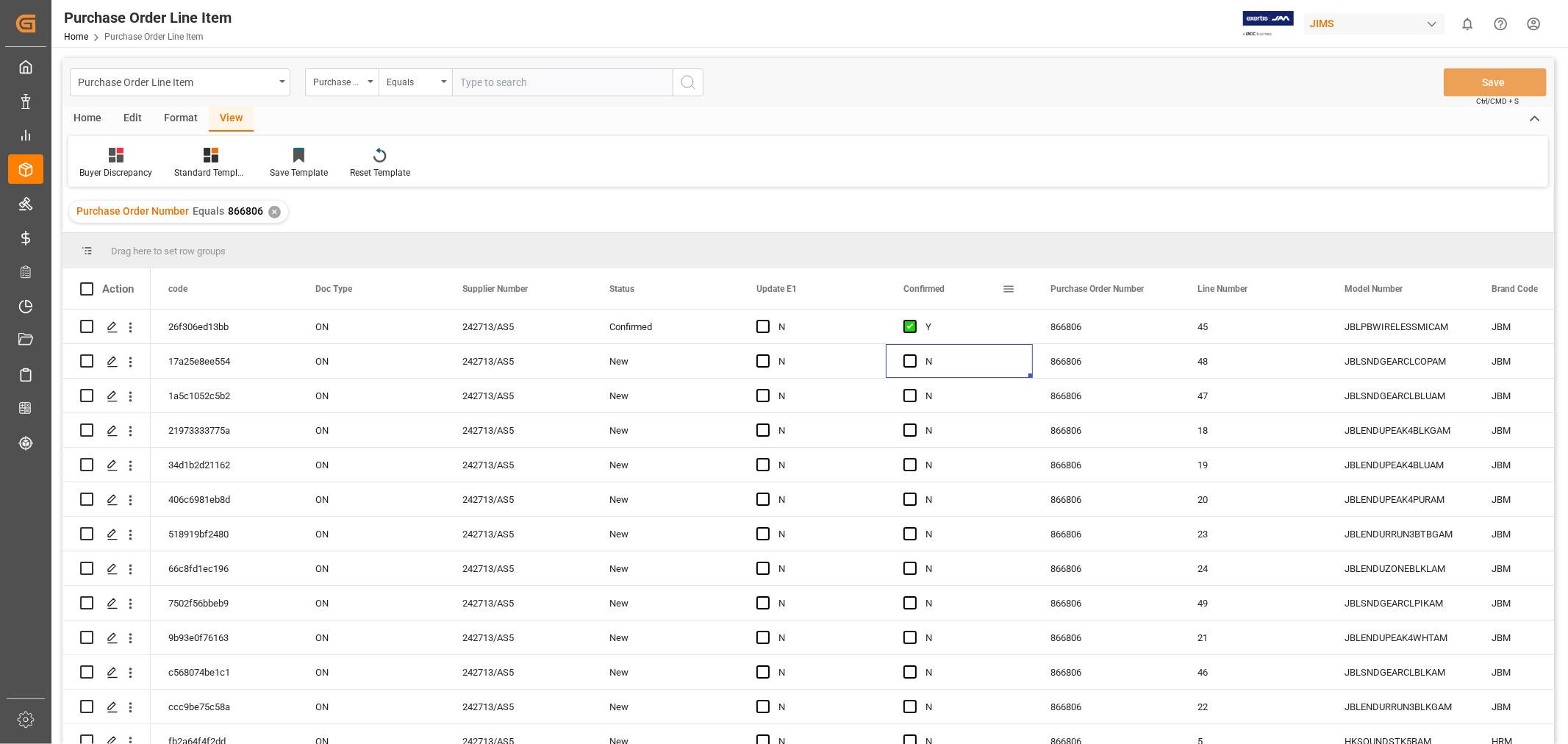
click at [1015, 285] on div "Confirmed" at bounding box center [959, 288] width 147 height 40
click at [1010, 284] on span at bounding box center [1009, 289] width 13 height 13
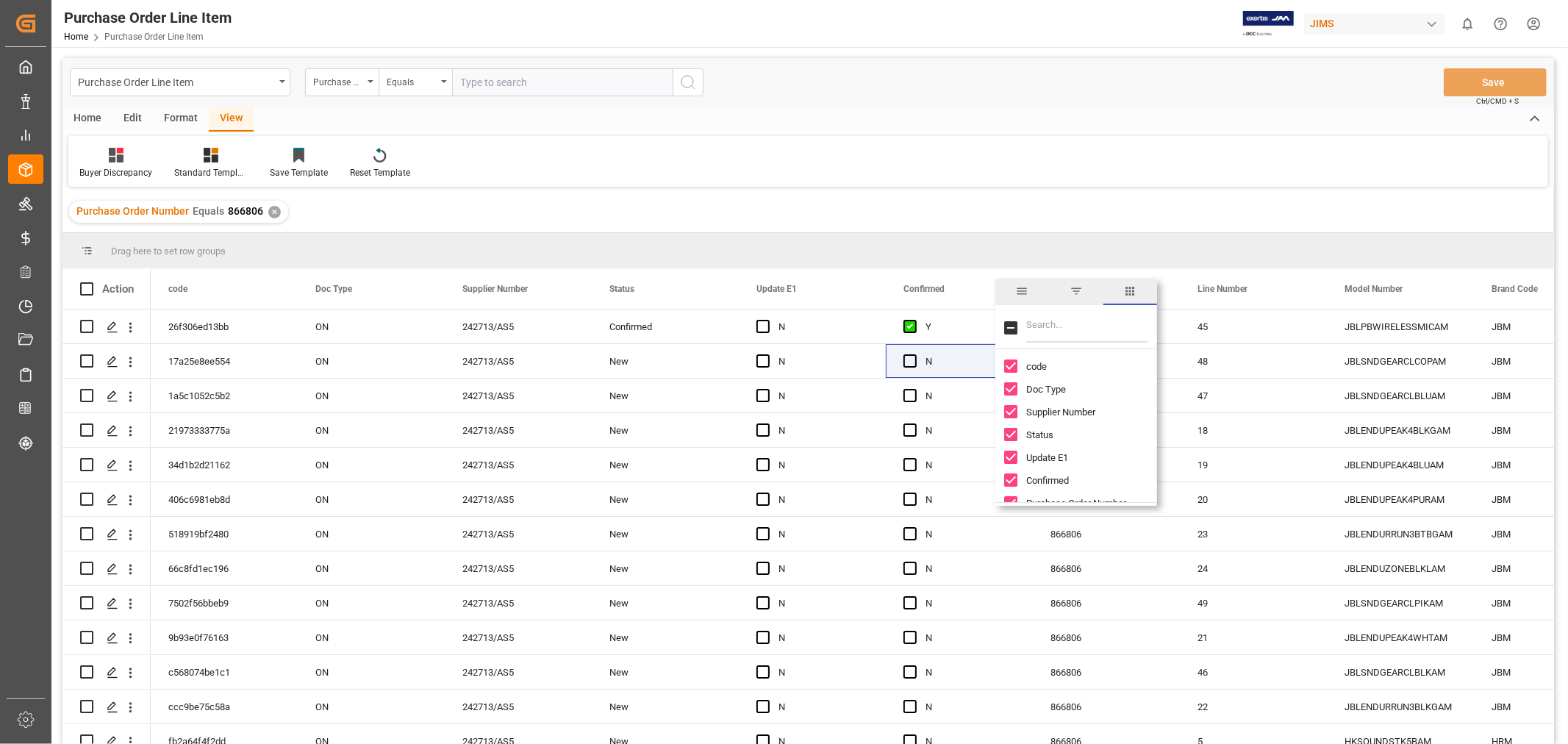
click at [1011, 331] on input "Toggle Select All Columns" at bounding box center [1010, 328] width 13 height 13
click at [1011, 331] on input "Toggle Select All Columns" at bounding box center [1010, 328] width 13 height 13
checkbox input "false"
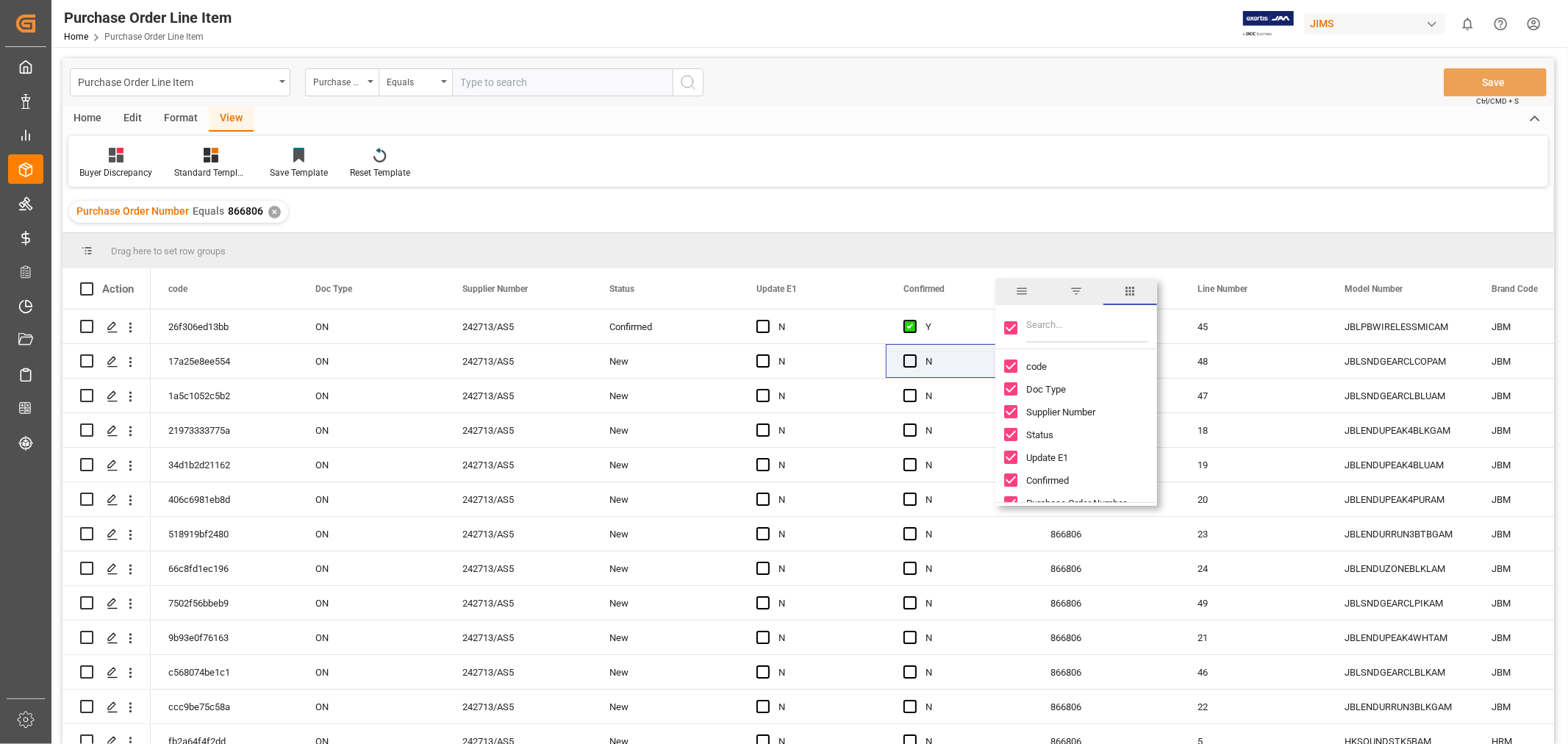
checkbox input "false"
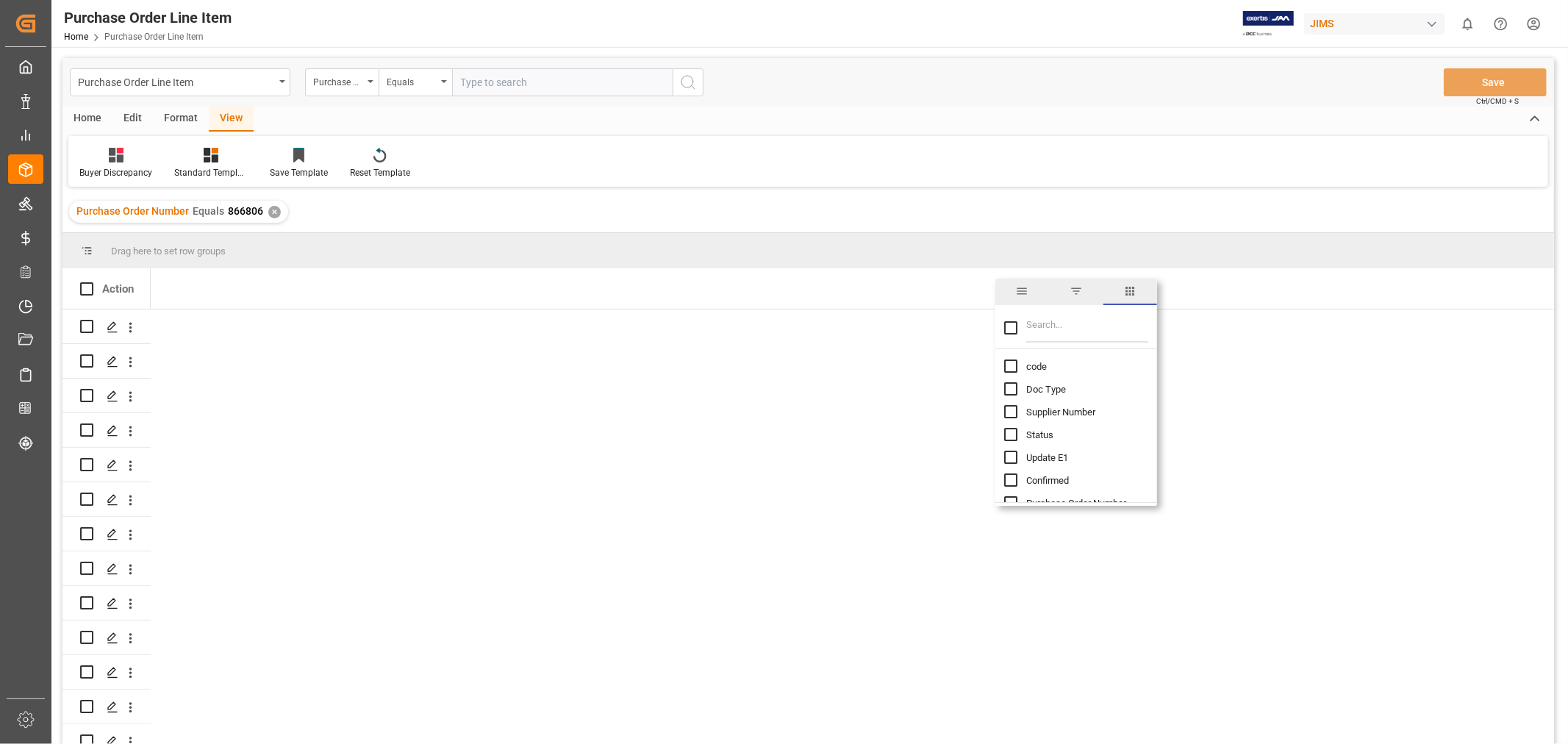
click at [1025, 331] on div at bounding box center [1077, 328] width 162 height 41
click at [1031, 326] on input "Filter Columns Input" at bounding box center [1087, 328] width 122 height 30
type input "inco"
click at [1010, 388] on input "Incoterm Transaction column toggle visibility (hidden)" at bounding box center [1010, 389] width 13 height 13
checkbox input "true"
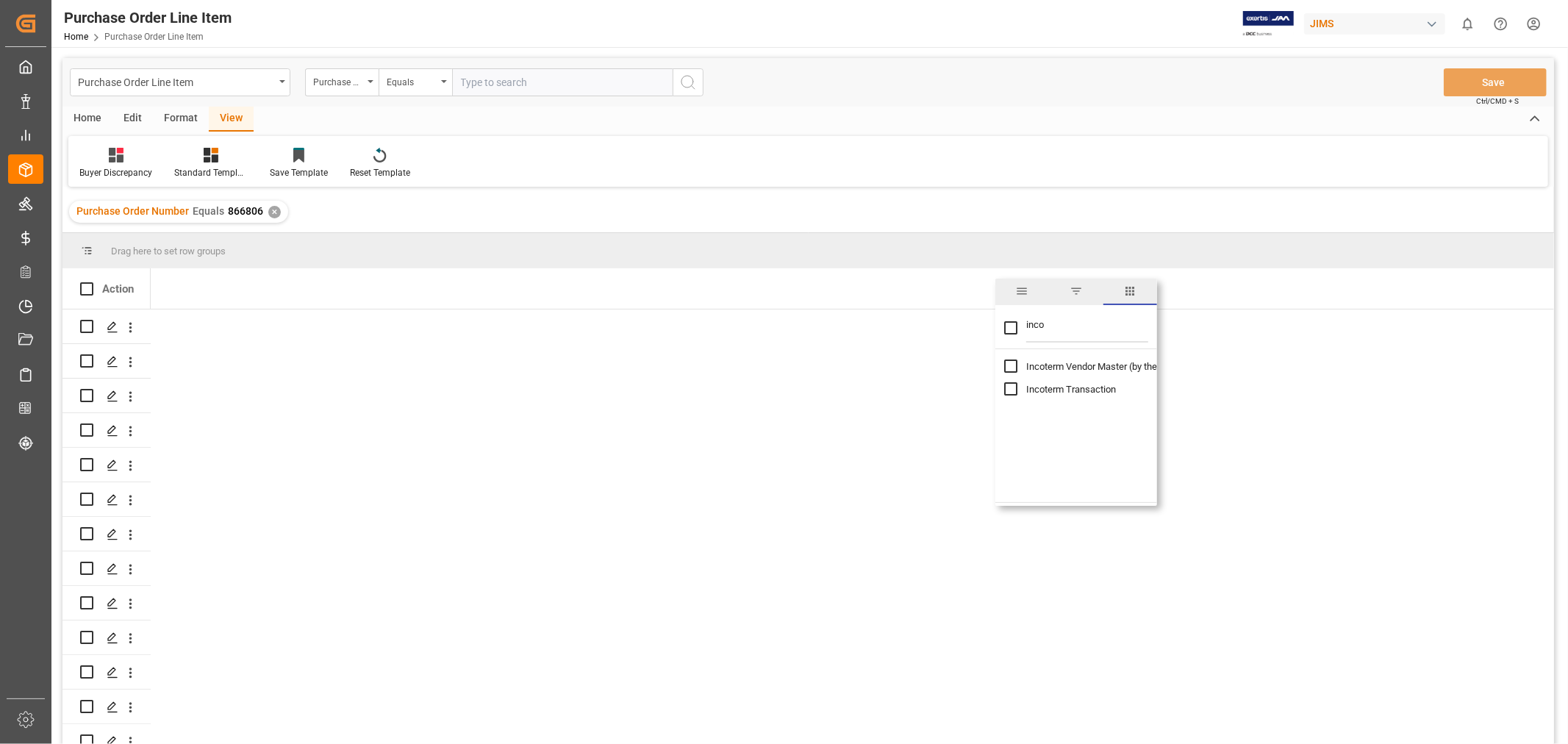
checkbox input "false"
click at [1010, 364] on input "Incoterm Vendor Master (by the supplier) column toggle visibility (hidden)" at bounding box center [1010, 366] width 13 height 13
checkbox input "true"
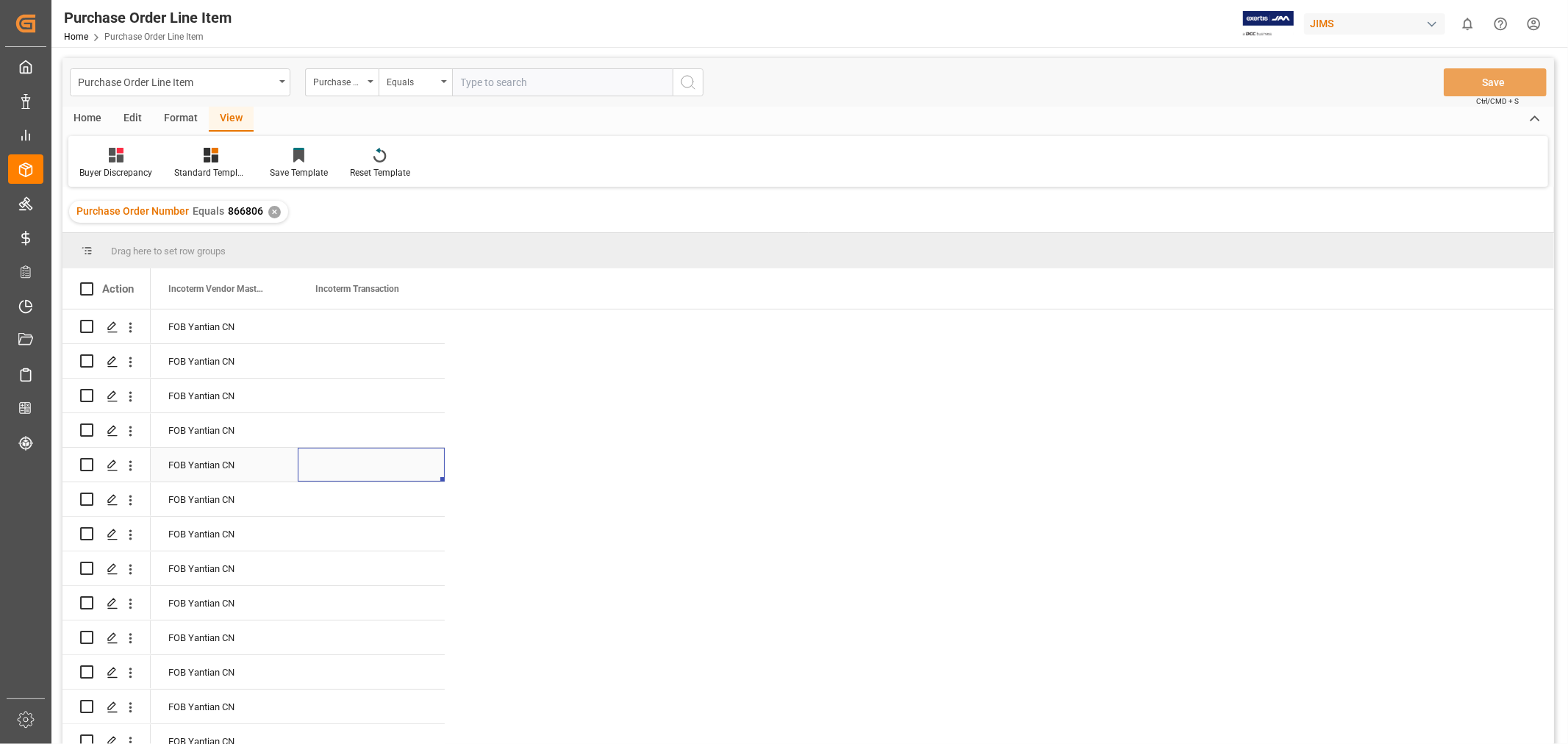
click at [355, 472] on div "Press SPACE to select this row." at bounding box center [371, 464] width 147 height 33
click at [370, 325] on div "Press SPACE to select this row." at bounding box center [371, 326] width 147 height 33
click at [364, 332] on div "Press SPACE to select this row." at bounding box center [371, 326] width 147 height 33
click at [365, 332] on div "Press SPACE to select this row." at bounding box center [371, 326] width 147 height 33
type input "FCA warejhouse"
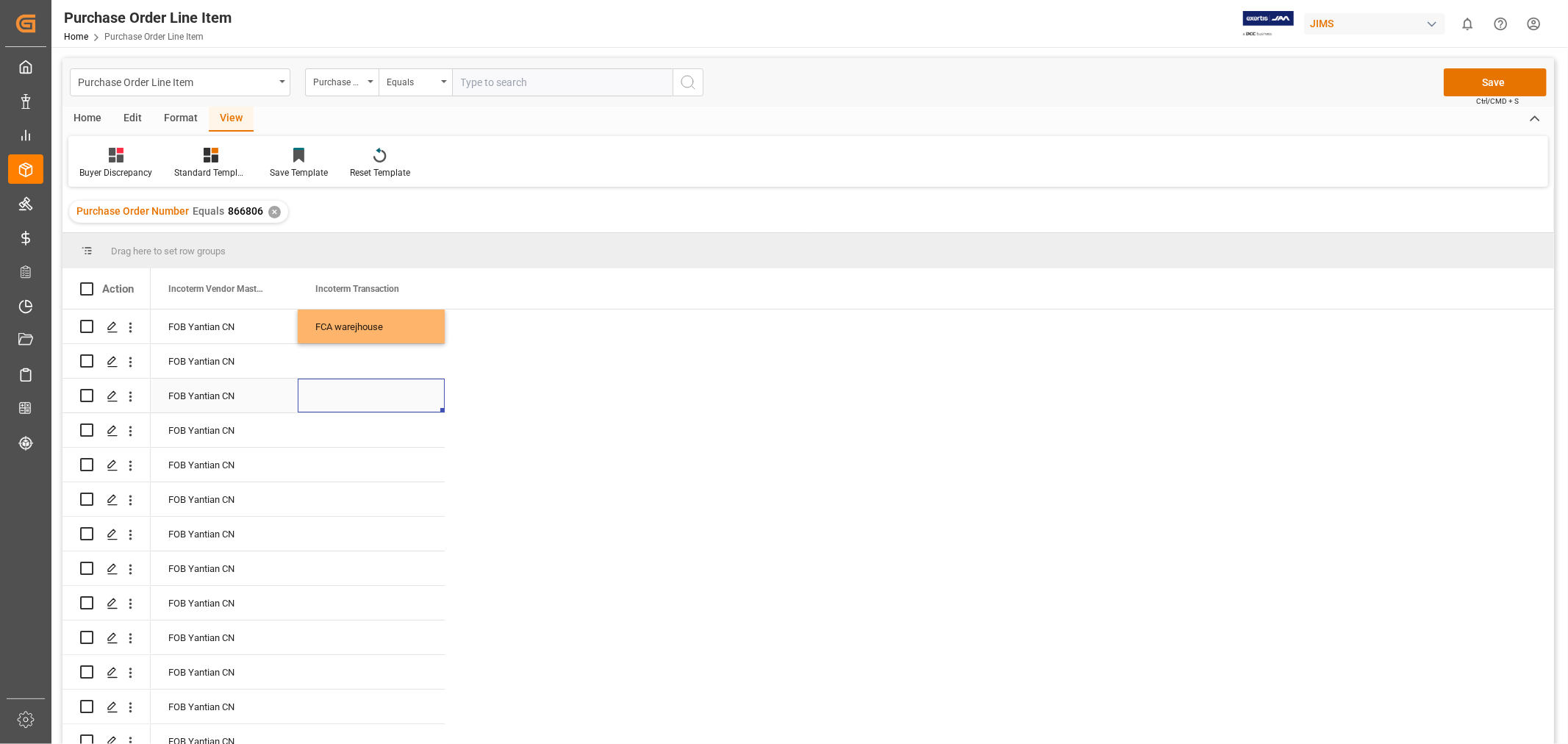
drag, startPoint x: 383, startPoint y: 412, endPoint x: 384, endPoint y: 392, distance: 20.0
click at [384, 409] on div "Press SPACE to select this row." at bounding box center [371, 395] width 147 height 33
click at [384, 322] on div "FCA warejhouse" at bounding box center [371, 326] width 147 height 33
click at [384, 322] on input "FCA warejhouse" at bounding box center [371, 335] width 123 height 28
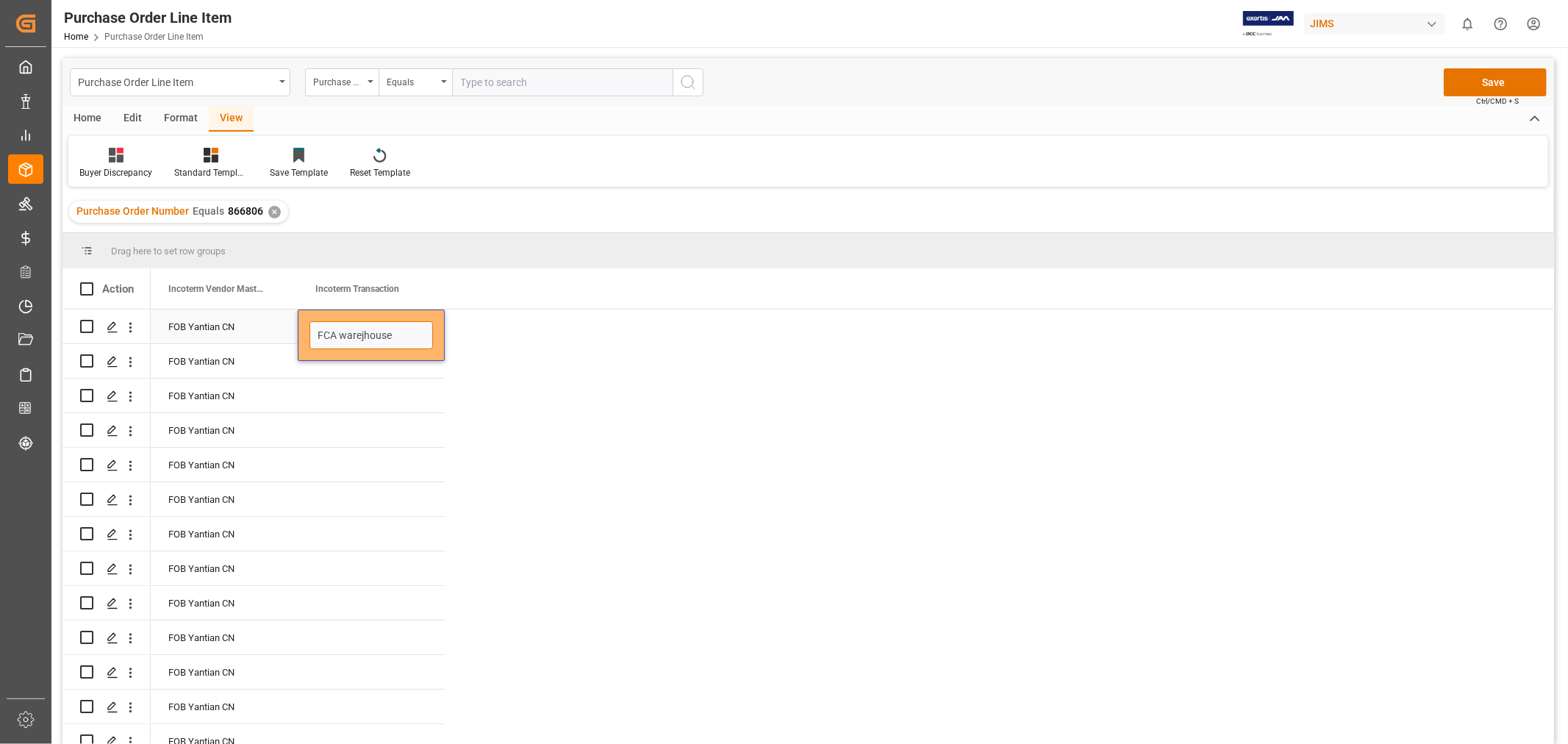
click at [365, 331] on input "FCA warejhouse" at bounding box center [371, 335] width 123 height 28
click at [365, 341] on input "FCA warejhouse" at bounding box center [371, 335] width 123 height 28
click at [361, 331] on input "FCA warejhouse" at bounding box center [371, 335] width 123 height 28
type input "FCA warehouse"
click at [406, 355] on div "FCA warehouse" at bounding box center [371, 334] width 147 height 51
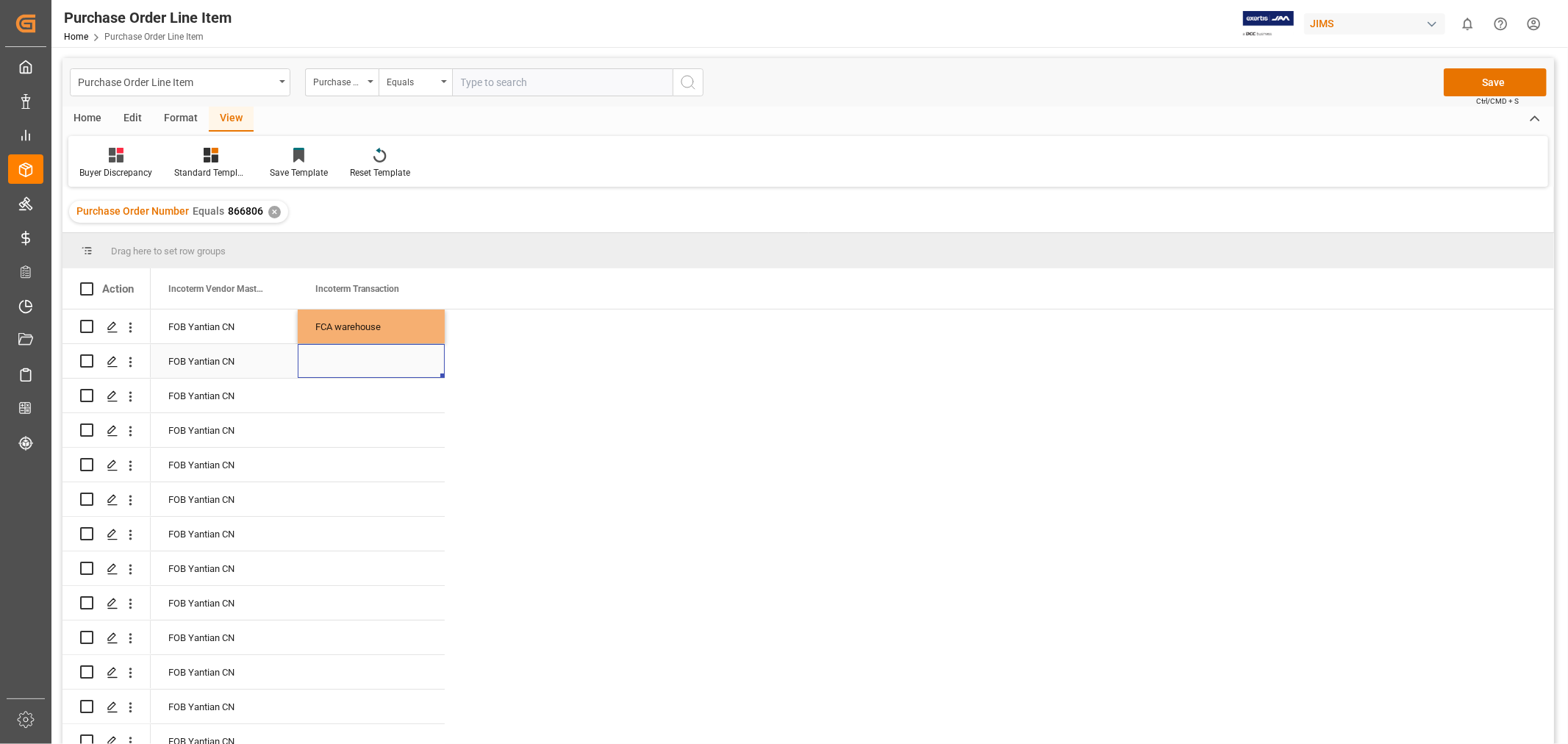
click at [391, 376] on div "Press SPACE to select this row." at bounding box center [371, 360] width 147 height 33
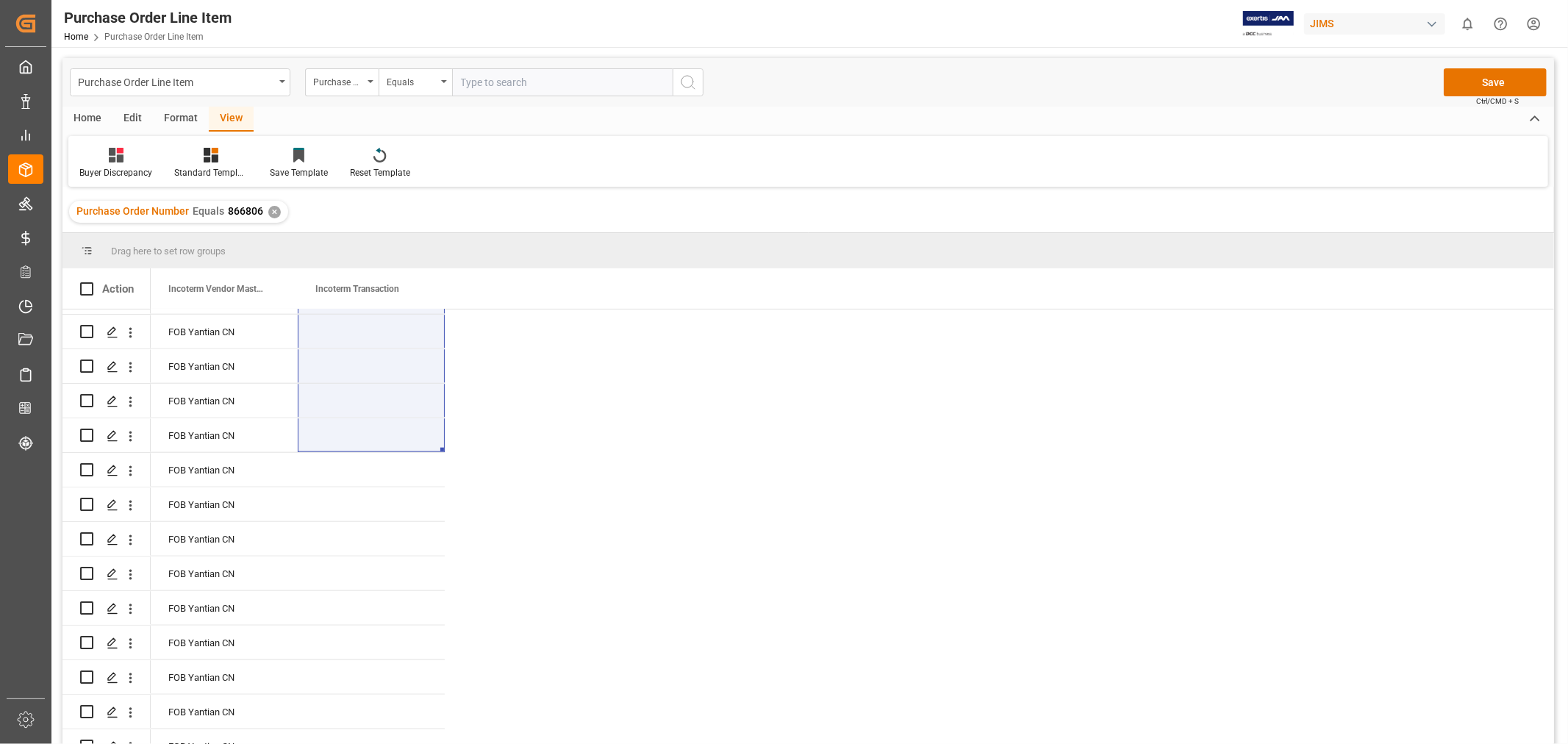
scroll to position [1469, 0]
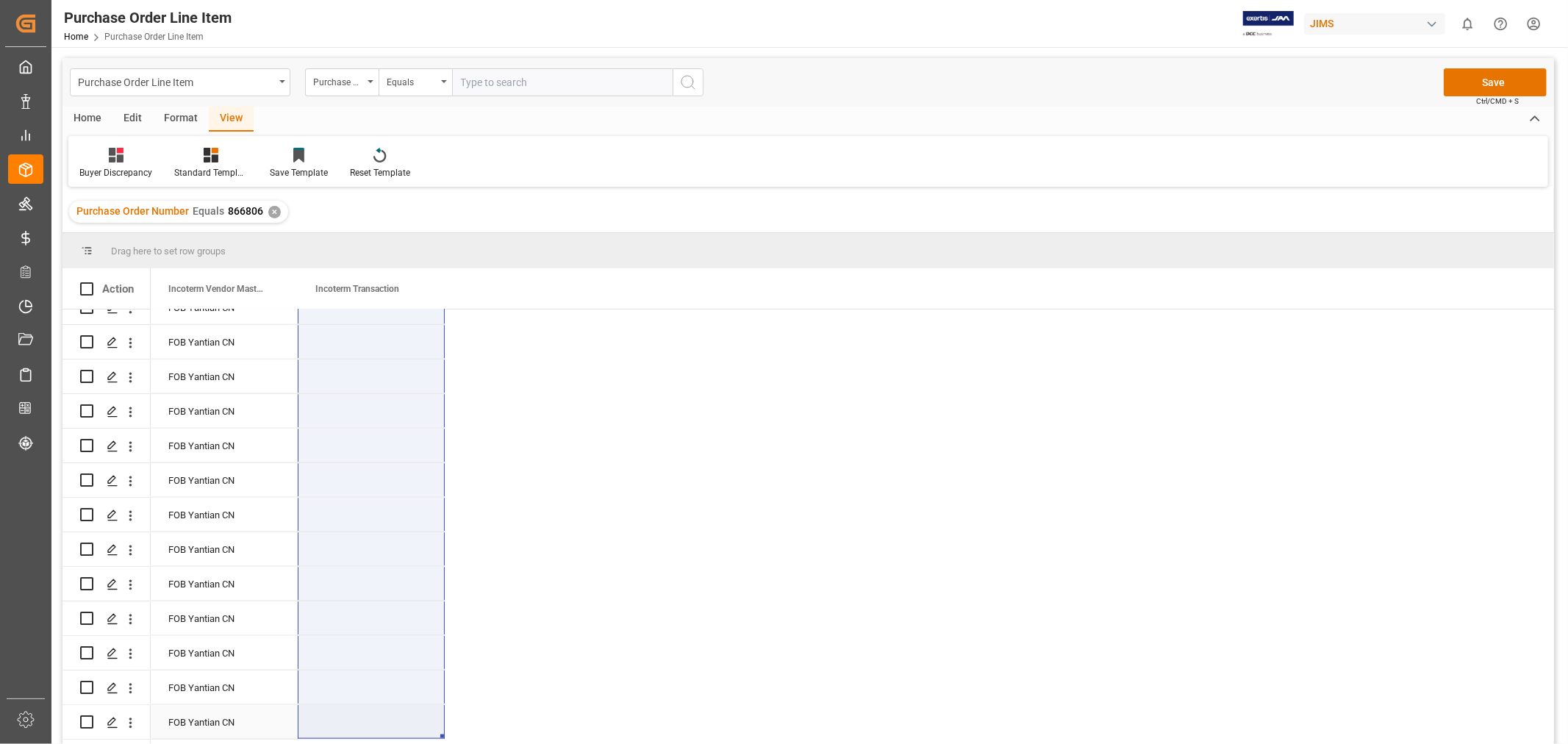
drag, startPoint x: 384, startPoint y: 320, endPoint x: 388, endPoint y: 722, distance: 402.0
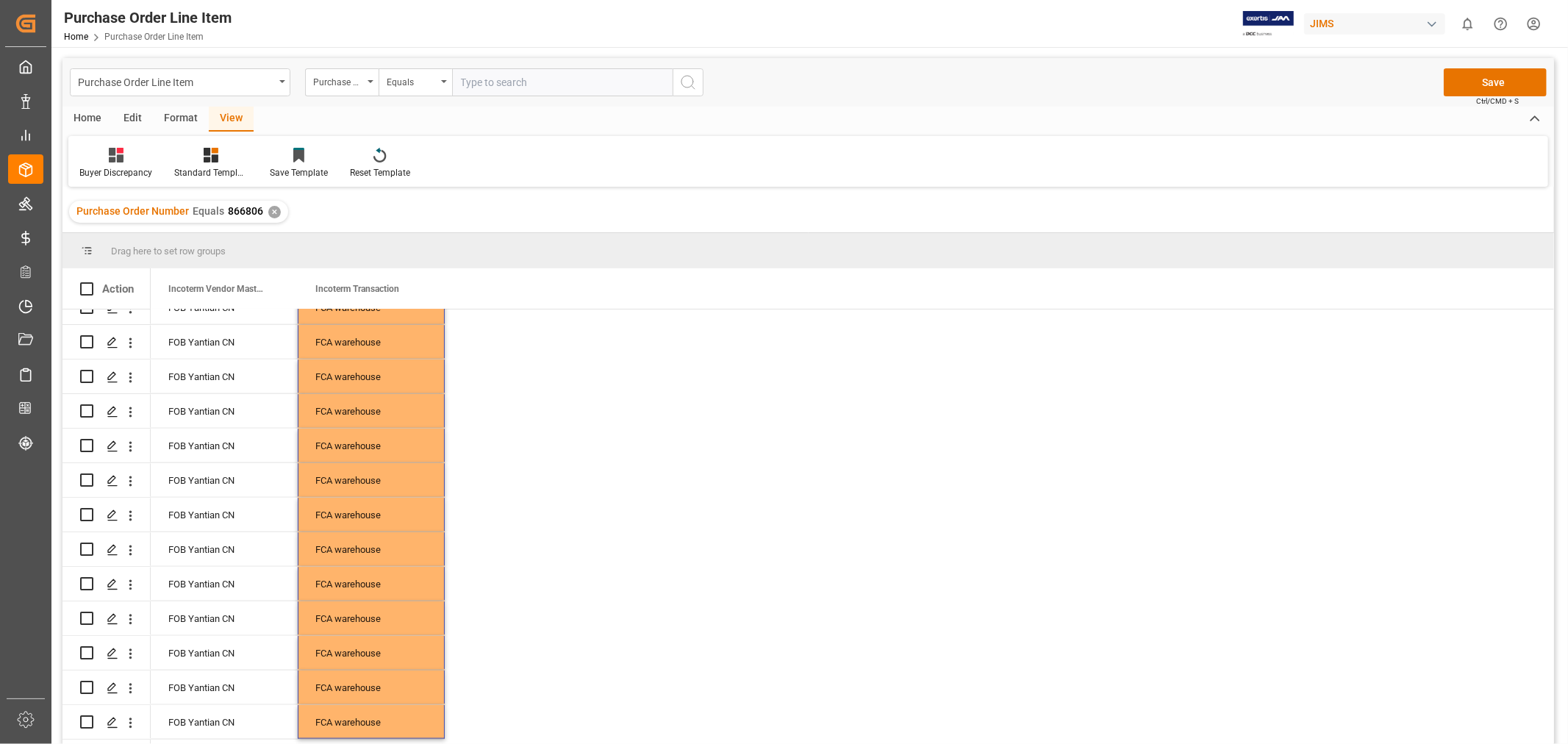
click at [240, 369] on div "FOB Yantian CN" at bounding box center [225, 375] width 147 height 33
click at [1488, 84] on button "Save" at bounding box center [1495, 83] width 103 height 28
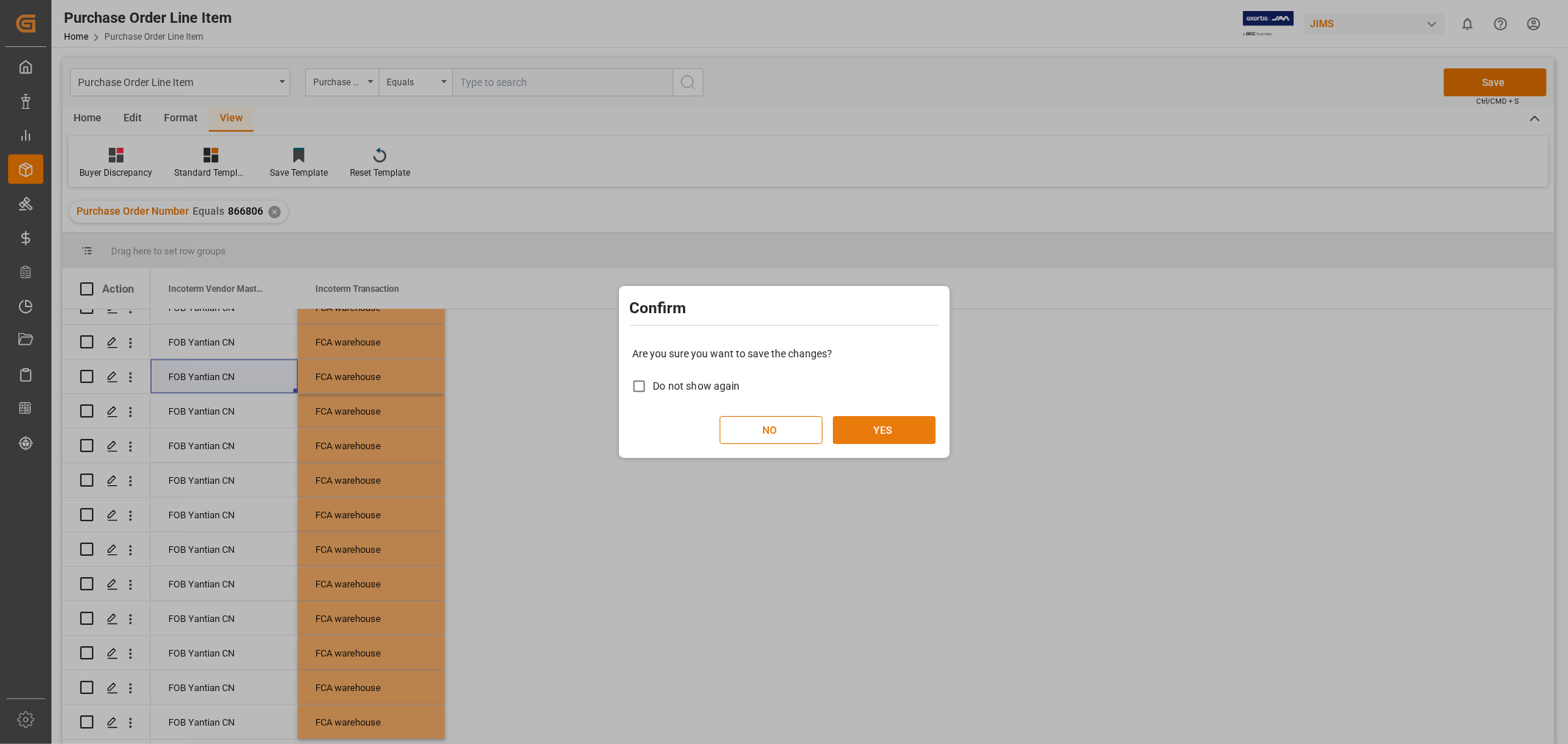
click at [851, 421] on button "YES" at bounding box center [884, 430] width 103 height 28
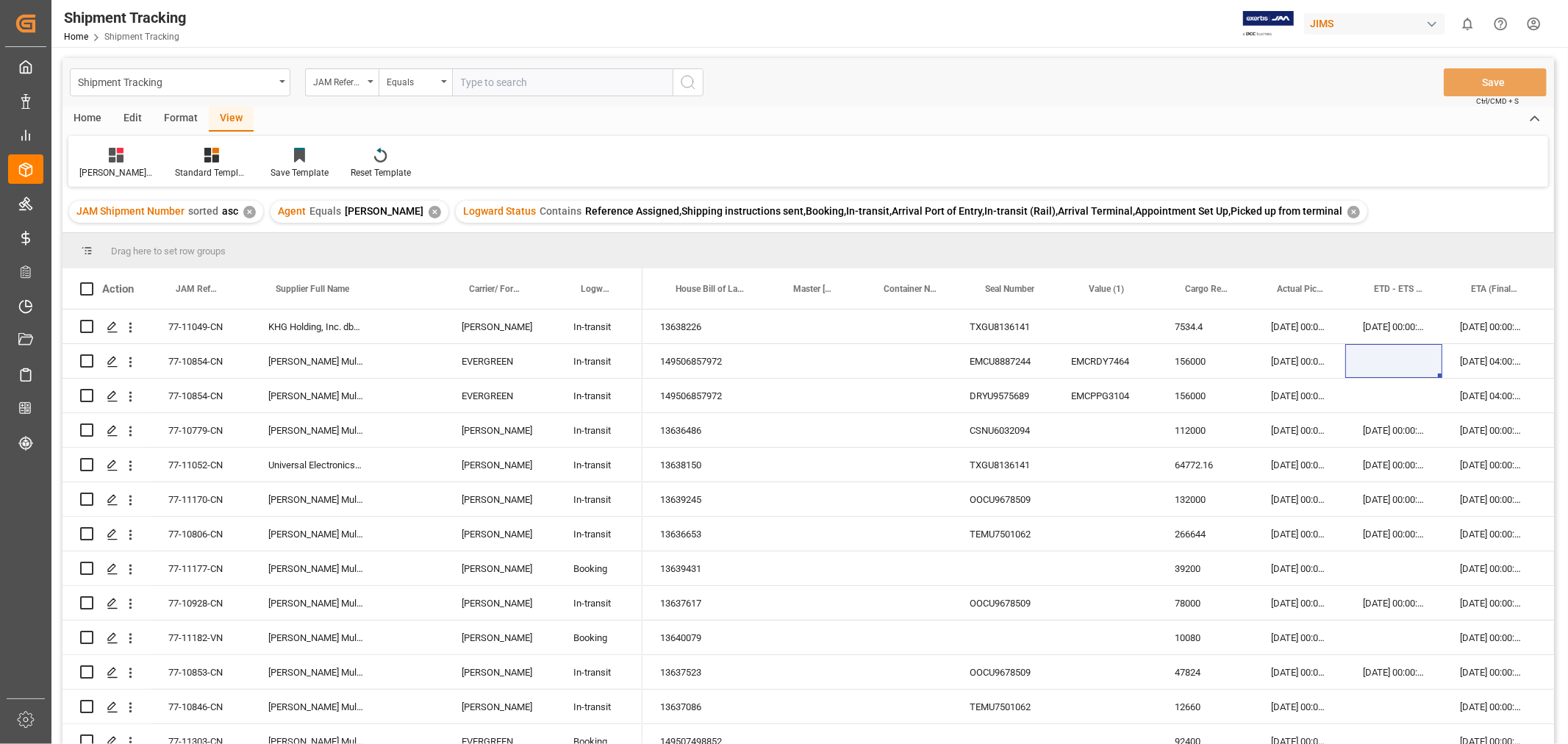
scroll to position [0, 86]
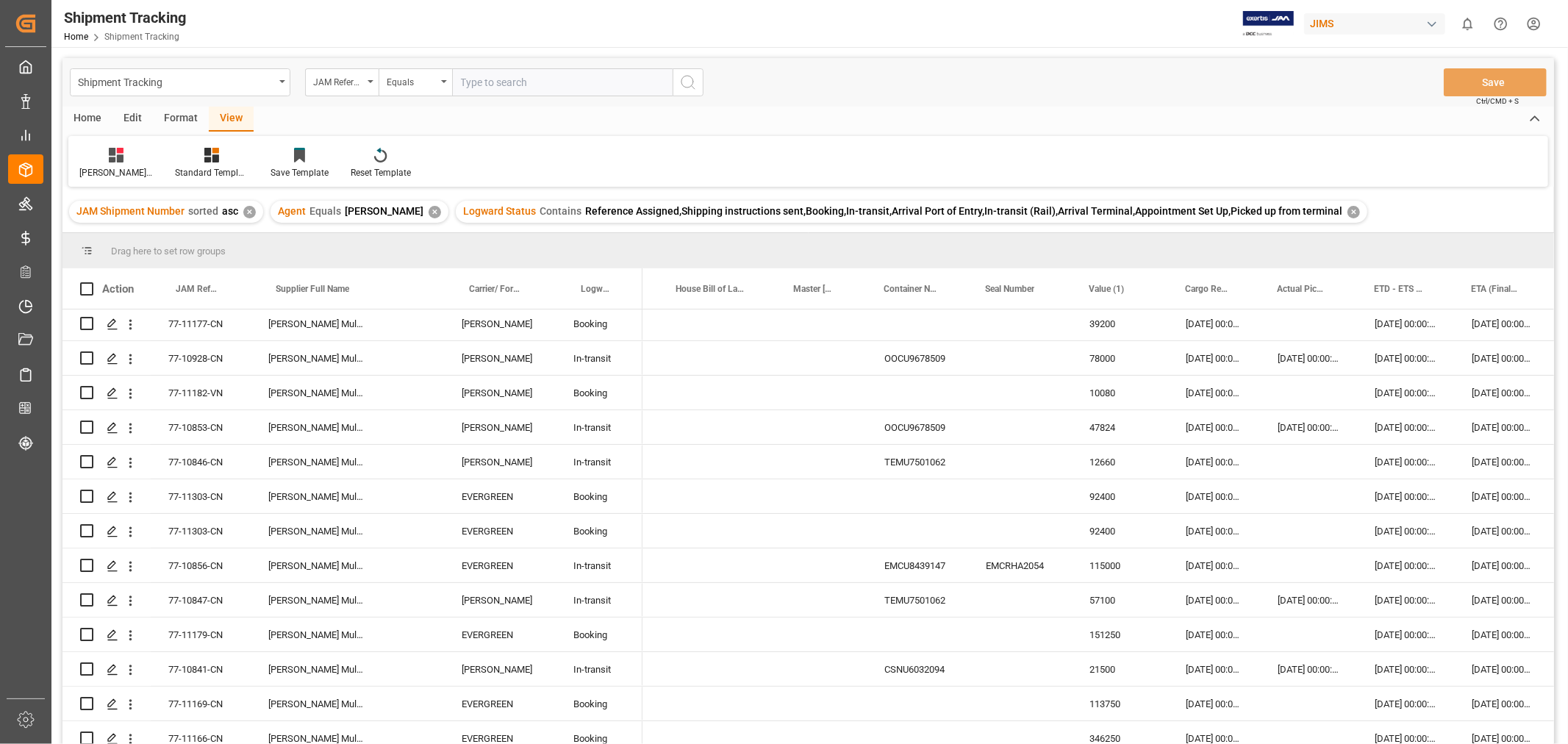
click at [1027, 165] on div "Huixin's tracking all_sample Standard Templates Save Template Reset Template" at bounding box center [808, 161] width 1480 height 51
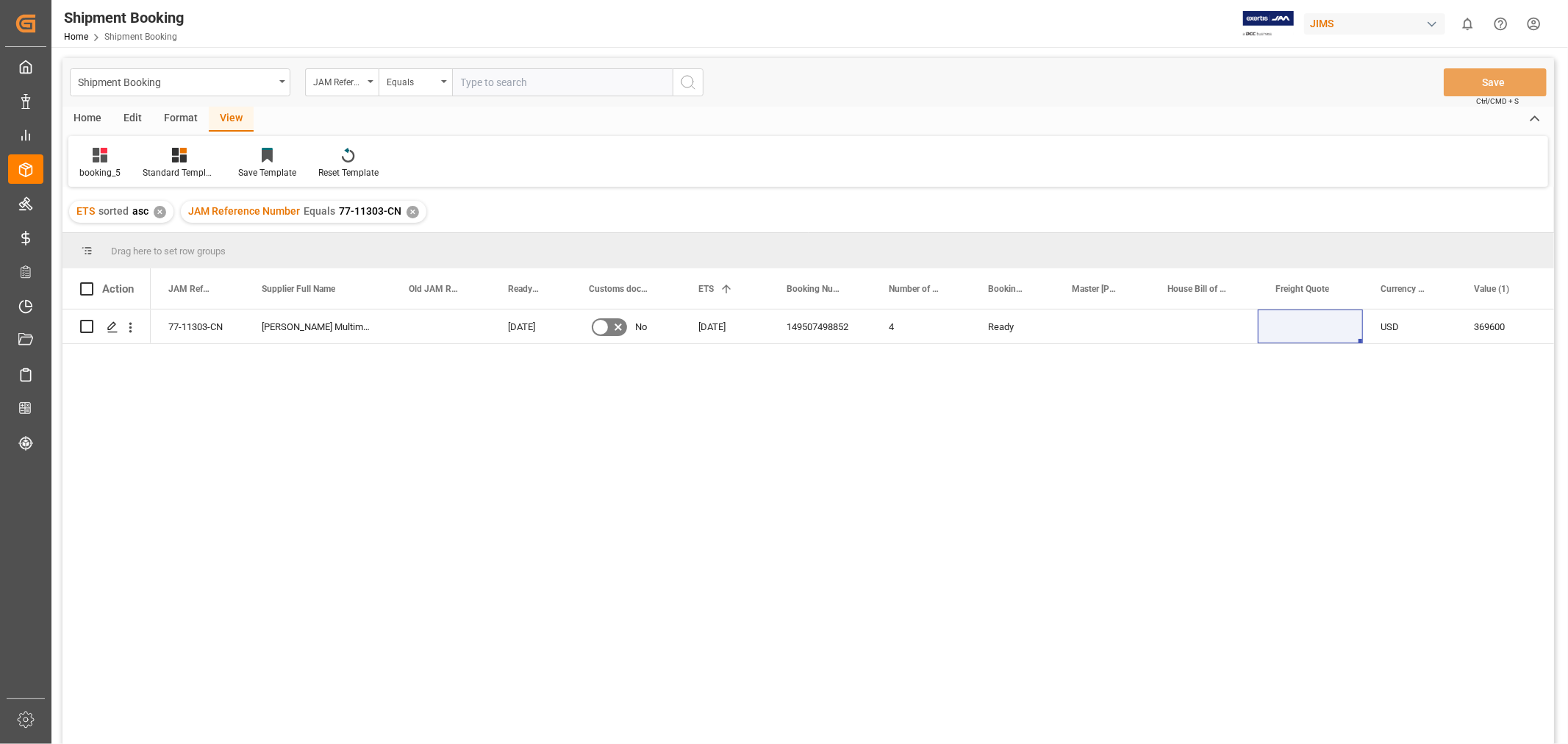
click at [413, 209] on div "✕" at bounding box center [413, 212] width 13 height 13
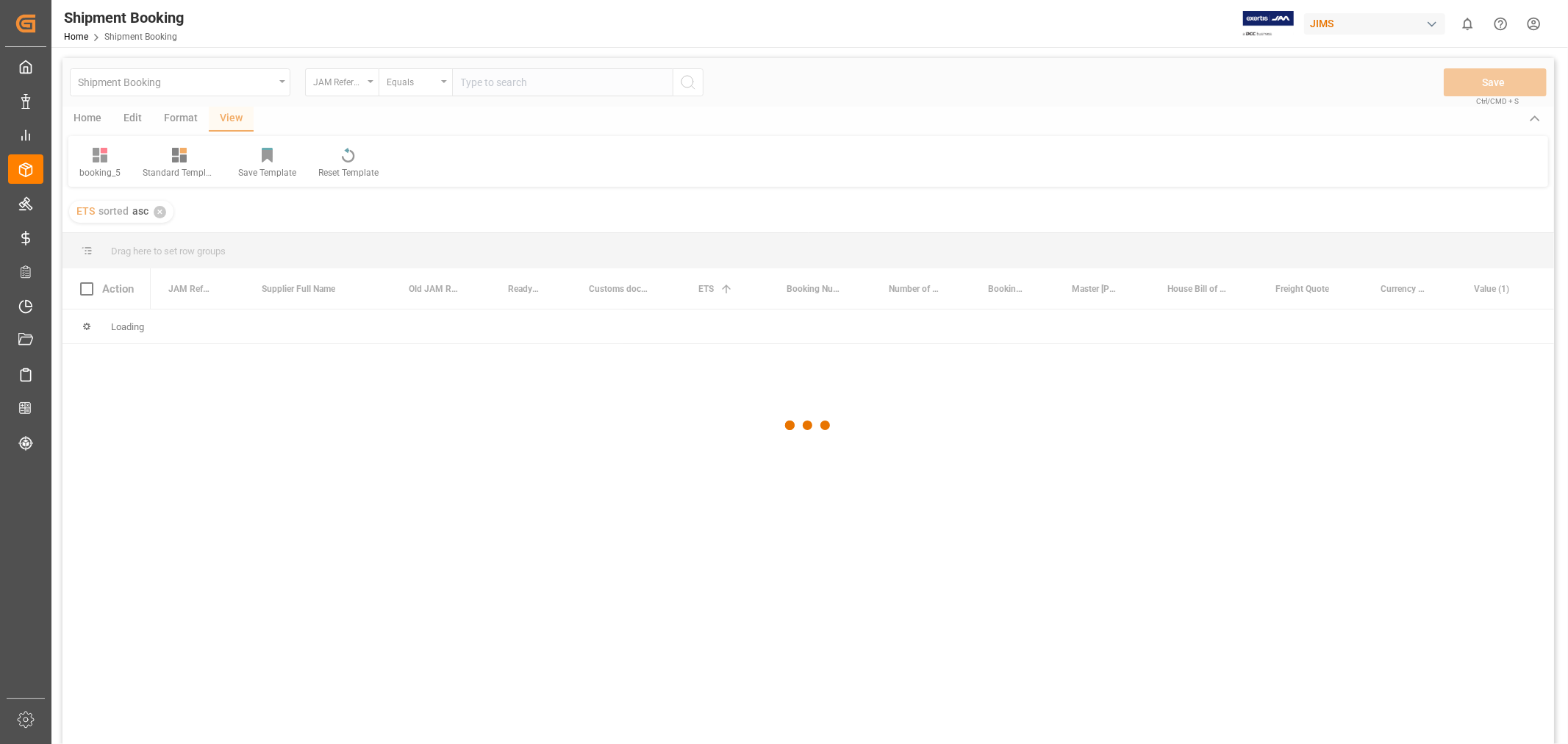
click at [343, 78] on div at bounding box center [808, 425] width 1491 height 735
click at [344, 80] on div at bounding box center [808, 425] width 1491 height 735
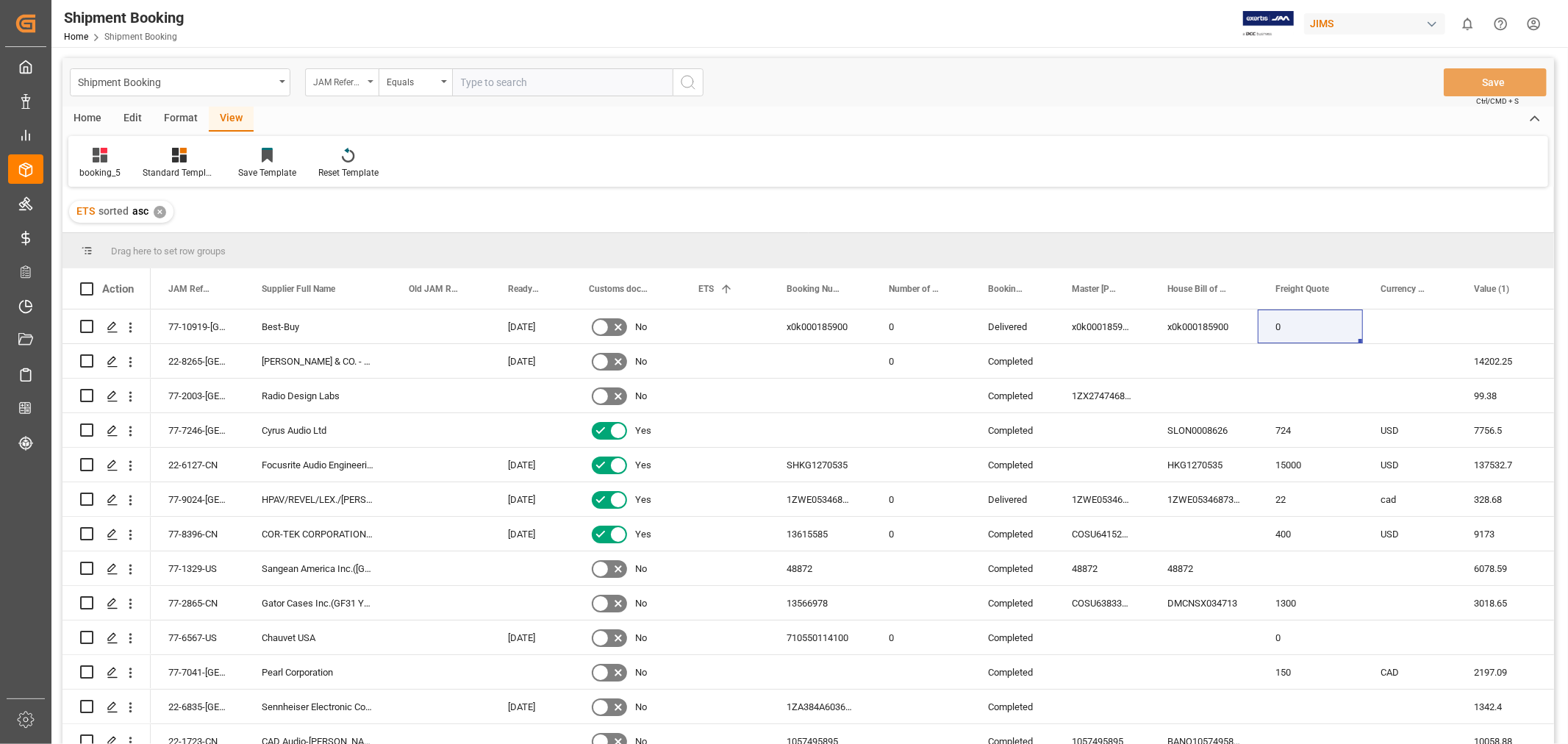
click at [355, 77] on div "JAM Reference Number" at bounding box center [338, 80] width 50 height 17
type input "AGENT"
click at [320, 155] on div "Agent" at bounding box center [415, 150] width 219 height 31
click at [481, 87] on div "Select Items" at bounding box center [556, 83] width 191 height 16
type input "HUI"
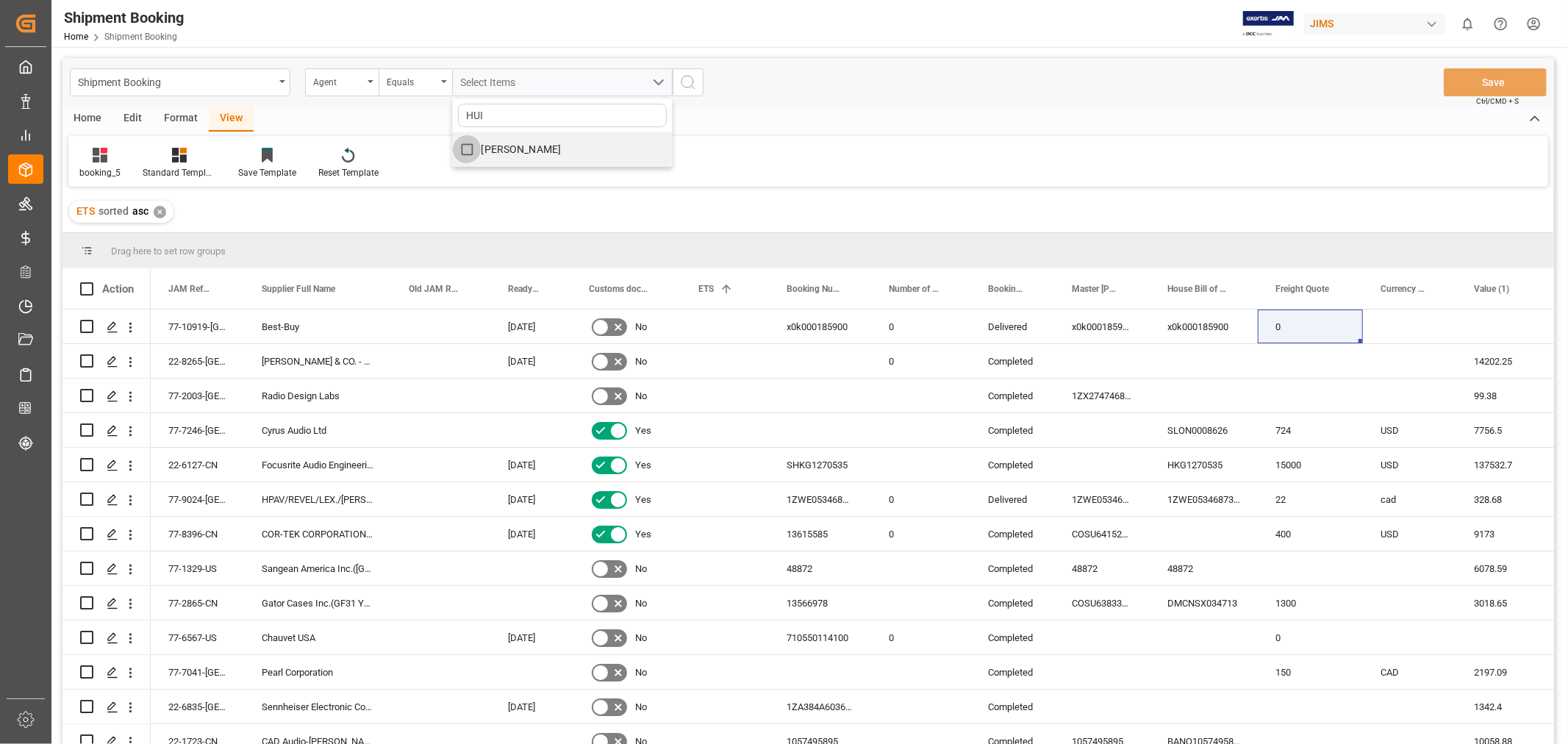
click at [468, 148] on input "[PERSON_NAME]" at bounding box center [467, 149] width 29 height 29
checkbox input "true"
click at [684, 88] on icon "search button" at bounding box center [688, 83] width 18 height 18
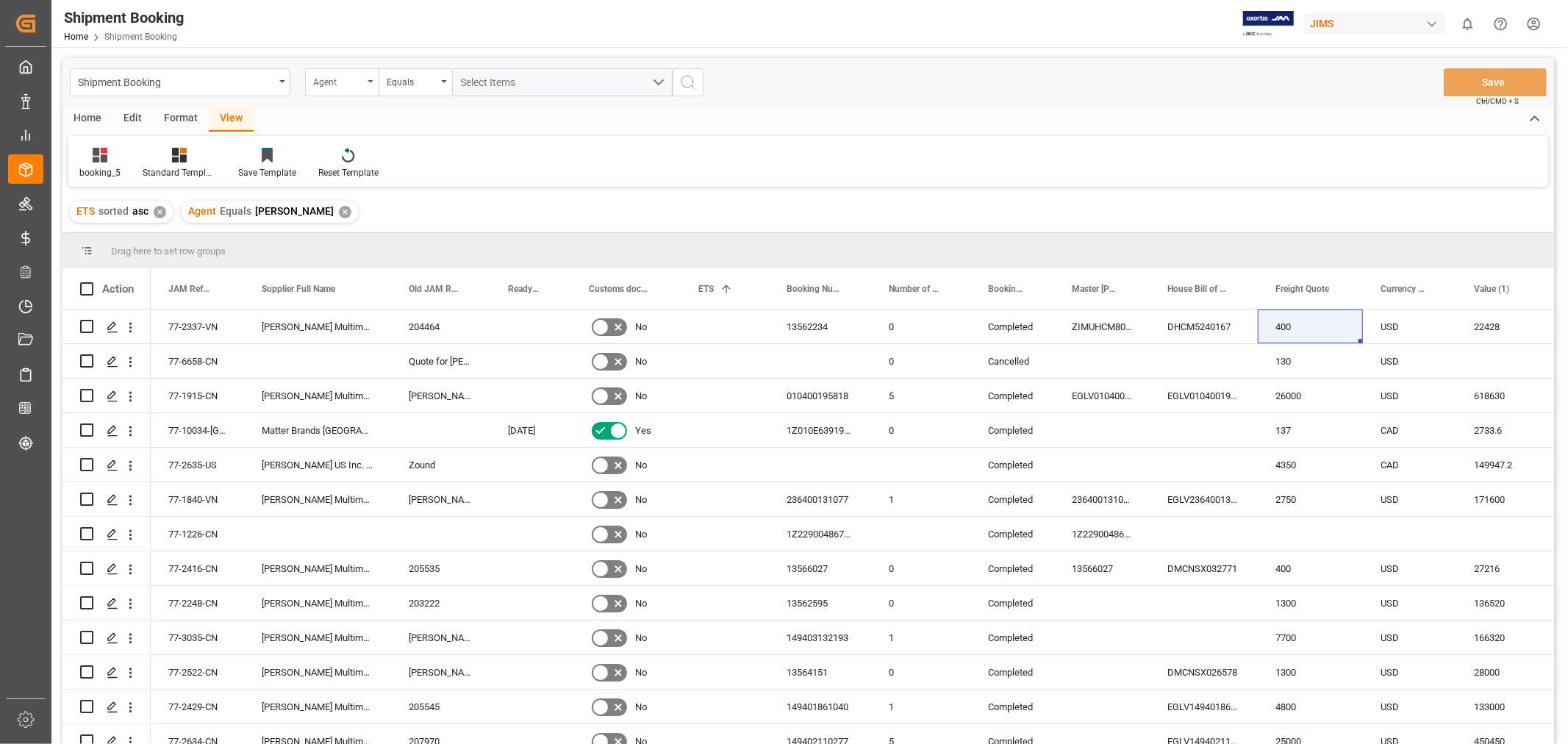
click at [326, 85] on div "Agent" at bounding box center [338, 80] width 50 height 17
type input "J"
type input "STATUS"
click at [364, 155] on div "Booking Status" at bounding box center [415, 150] width 219 height 31
click at [445, 77] on div "Equals" at bounding box center [415, 83] width 74 height 28
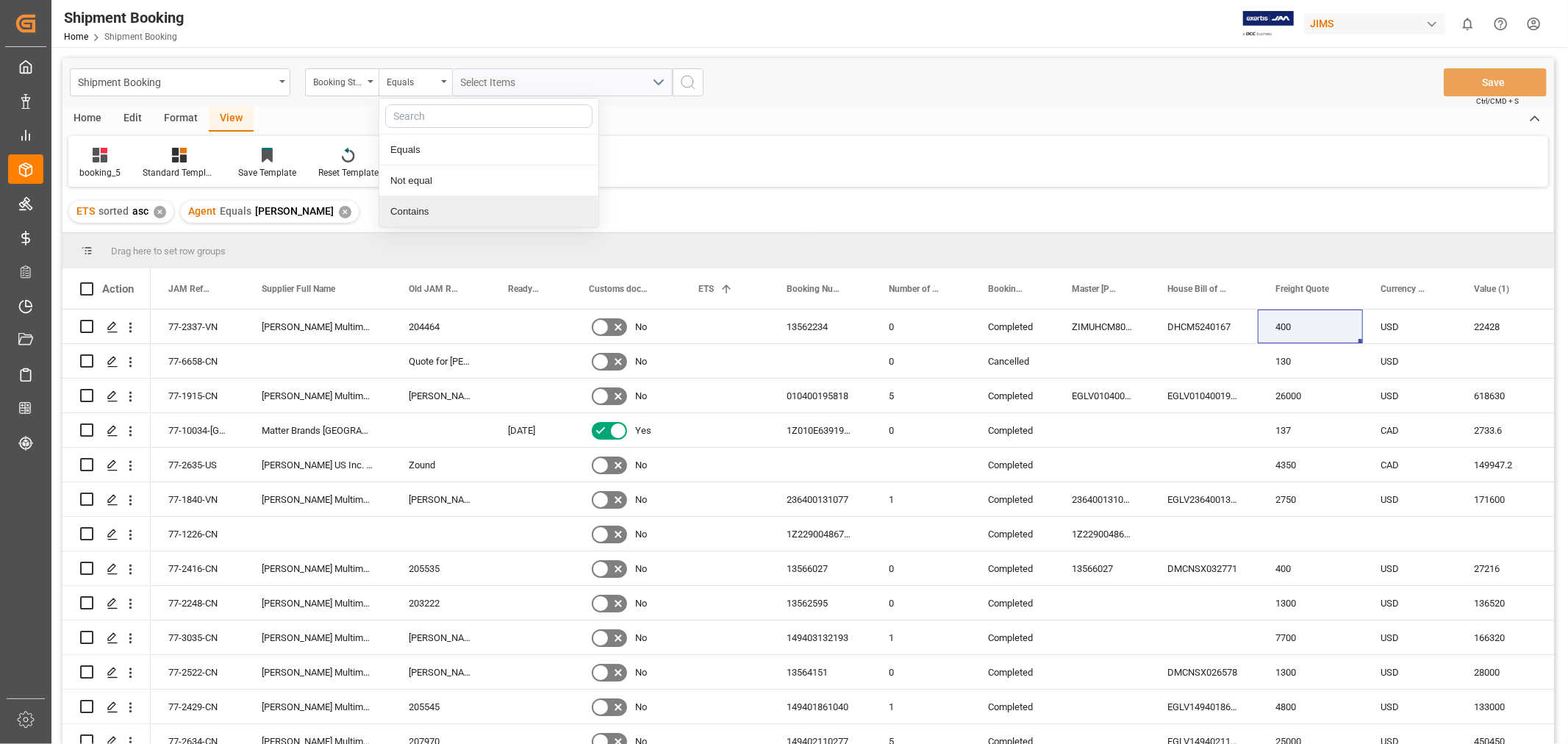
click at [416, 207] on div "Contains" at bounding box center [488, 212] width 219 height 31
click at [496, 81] on span "Select Items" at bounding box center [492, 83] width 62 height 12
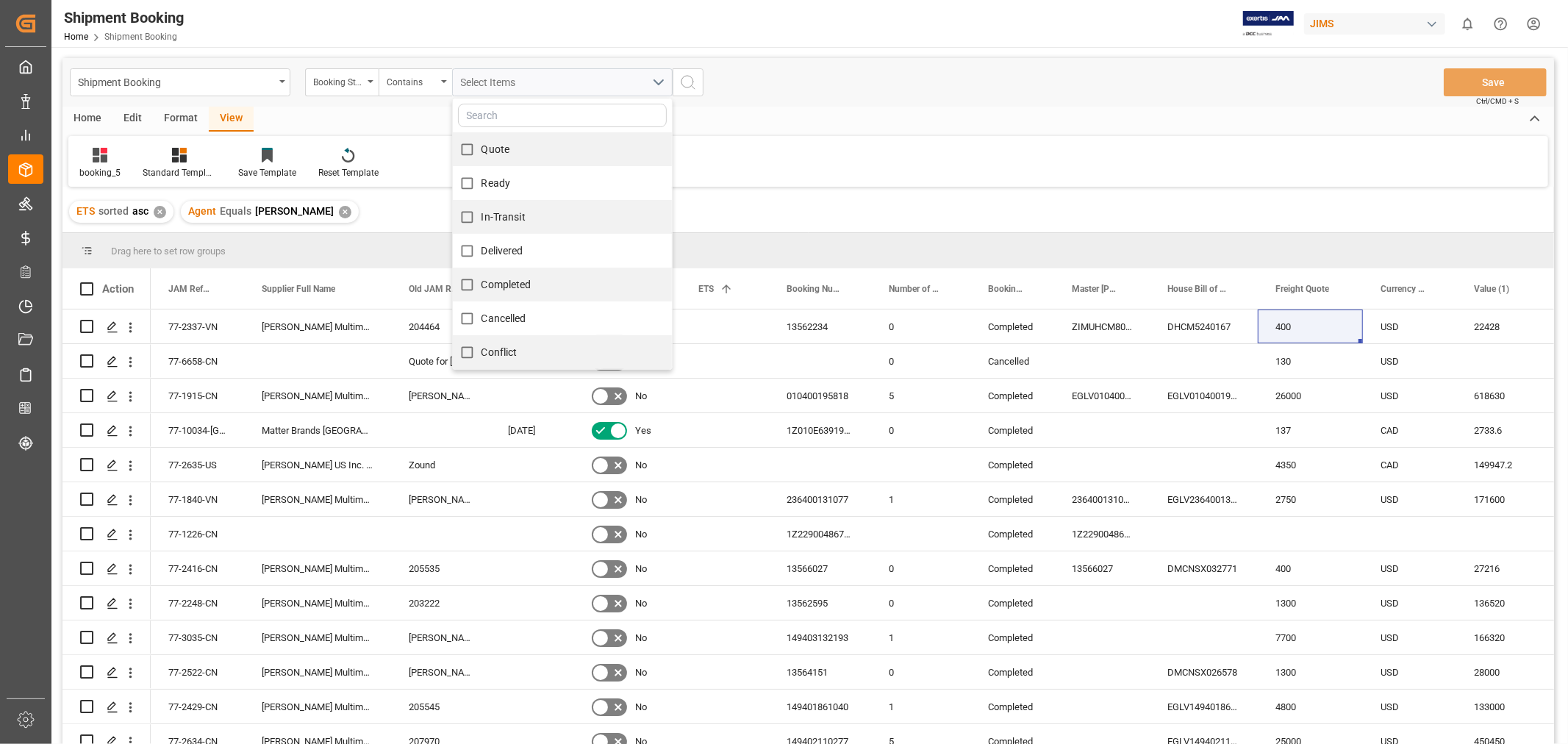
click at [491, 151] on span "Quote" at bounding box center [496, 149] width 29 height 12
click at [482, 151] on input "Quote" at bounding box center [467, 149] width 29 height 29
checkbox input "true"
click at [481, 184] on input "Ready" at bounding box center [467, 183] width 29 height 29
checkbox input "true"
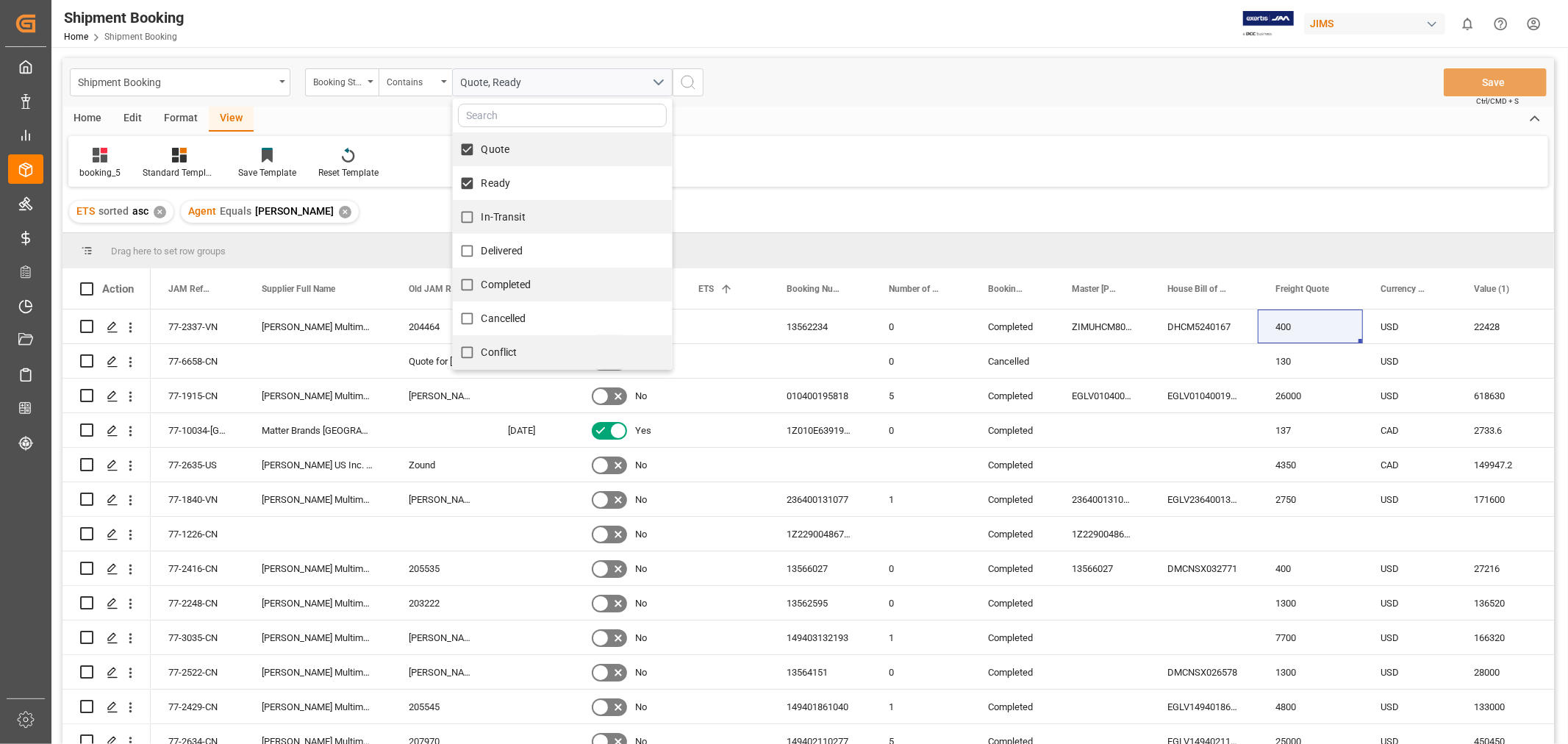
click at [489, 215] on span "In-Transit" at bounding box center [503, 217] width 44 height 12
click at [482, 215] on input "In-Transit" at bounding box center [467, 217] width 29 height 29
checkbox input "true"
click at [697, 74] on button "search button" at bounding box center [688, 83] width 31 height 28
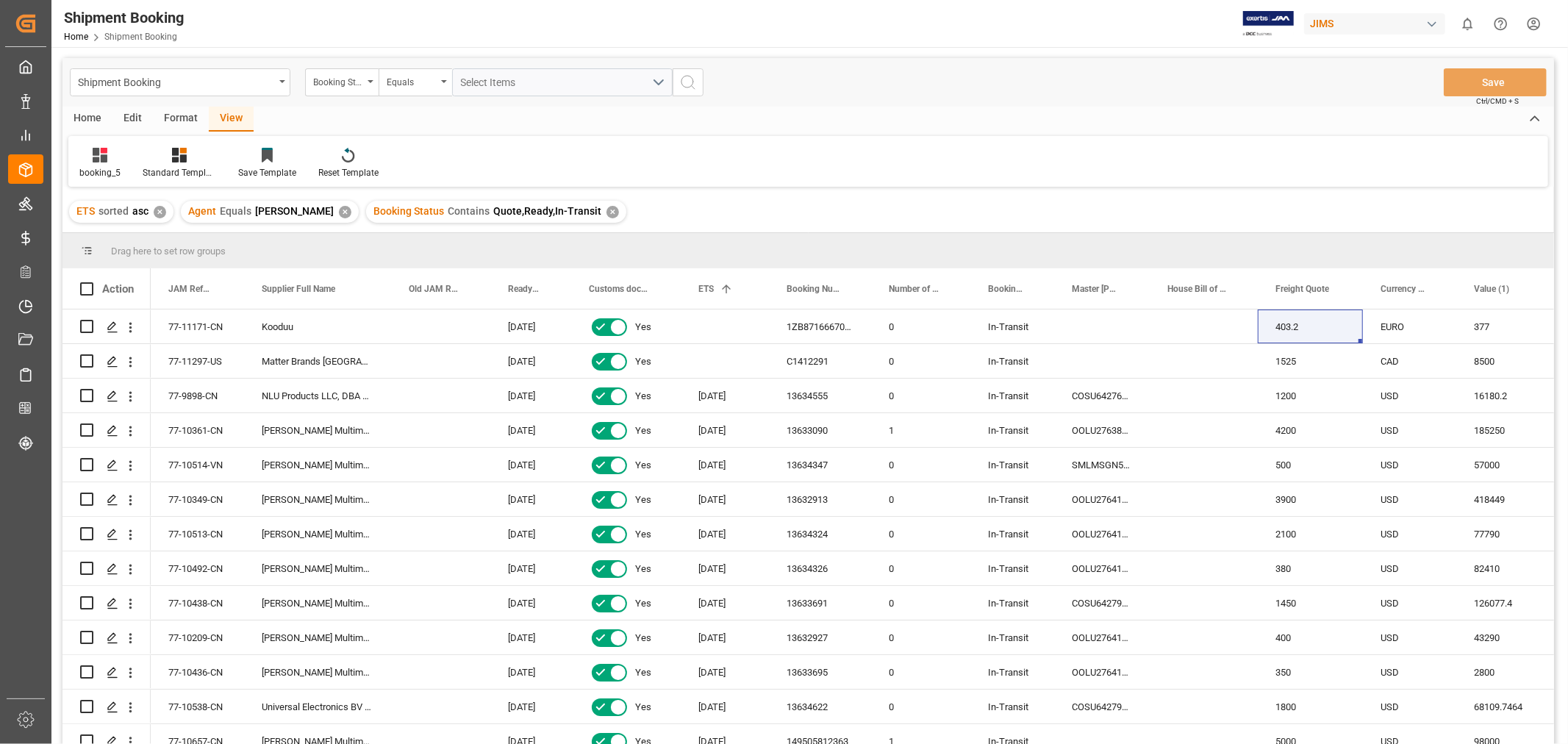
click at [230, 116] on div "View" at bounding box center [231, 119] width 45 height 25
click at [215, 326] on div "77-11171-CN" at bounding box center [198, 326] width 94 height 33
